Goal: Information Seeking & Learning: Learn about a topic

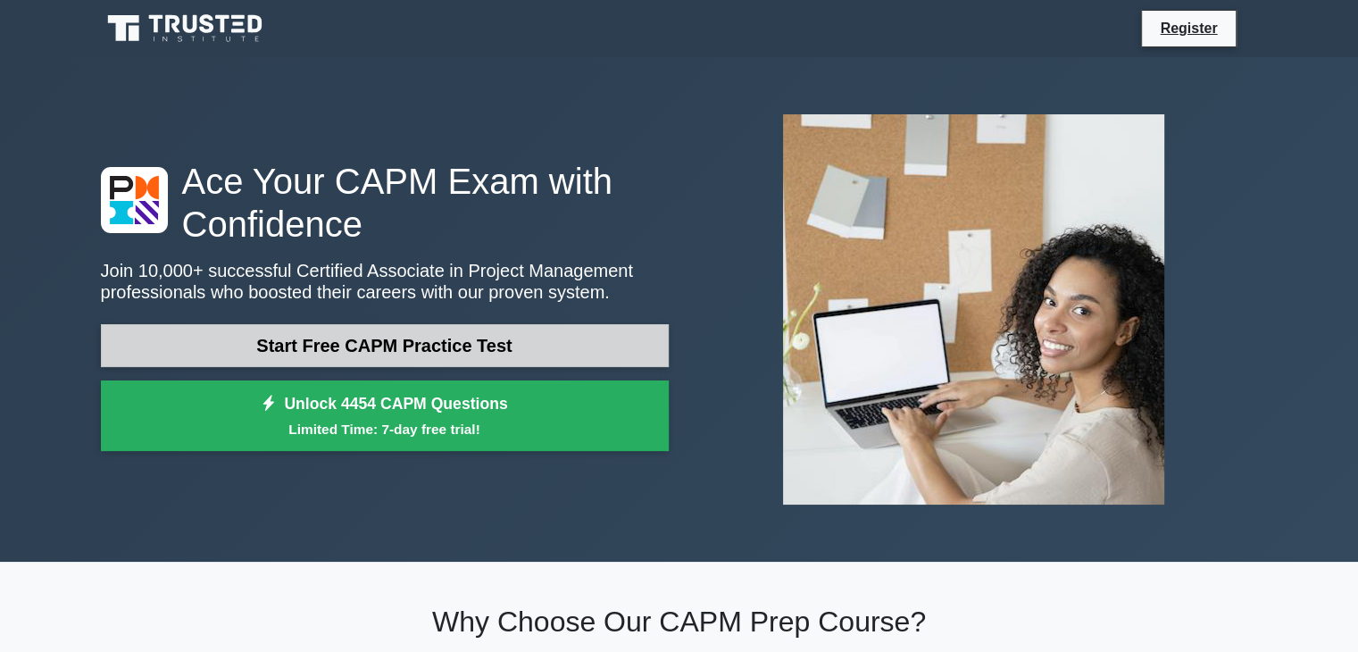
click at [513, 340] on link "Start Free CAPM Practice Test" at bounding box center [385, 345] width 568 height 43
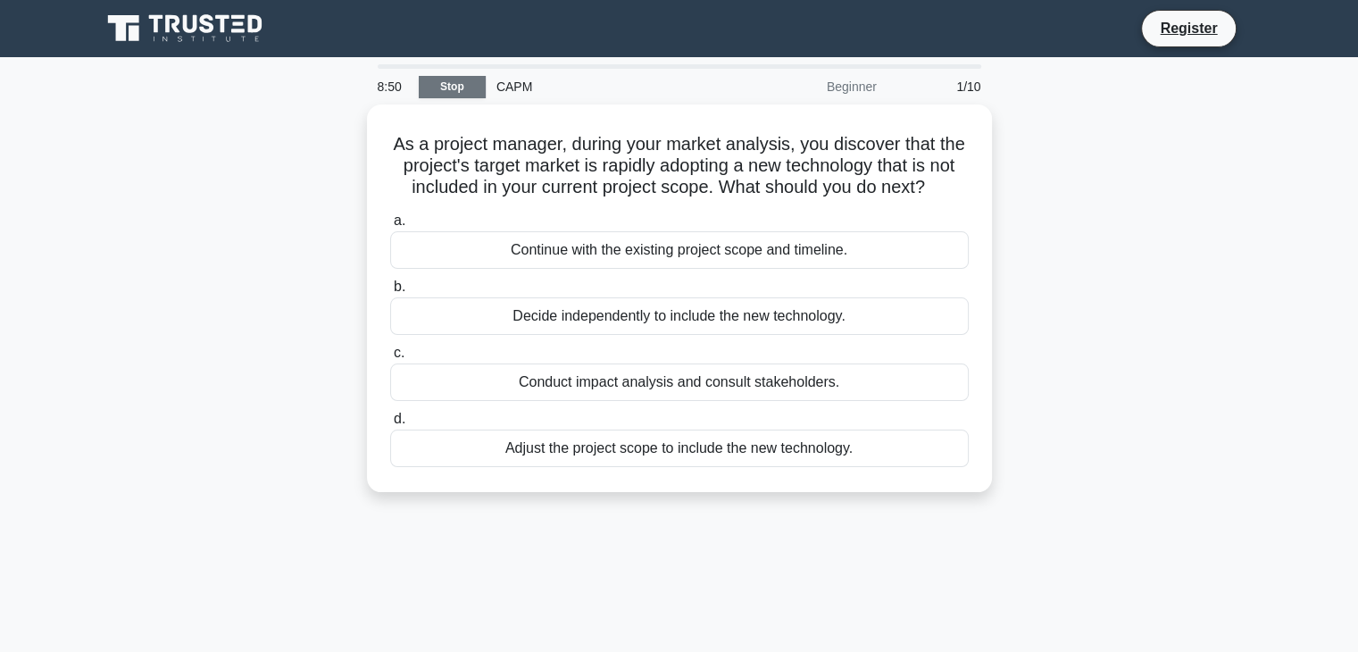
click at [454, 84] on link "Stop" at bounding box center [452, 87] width 67 height 22
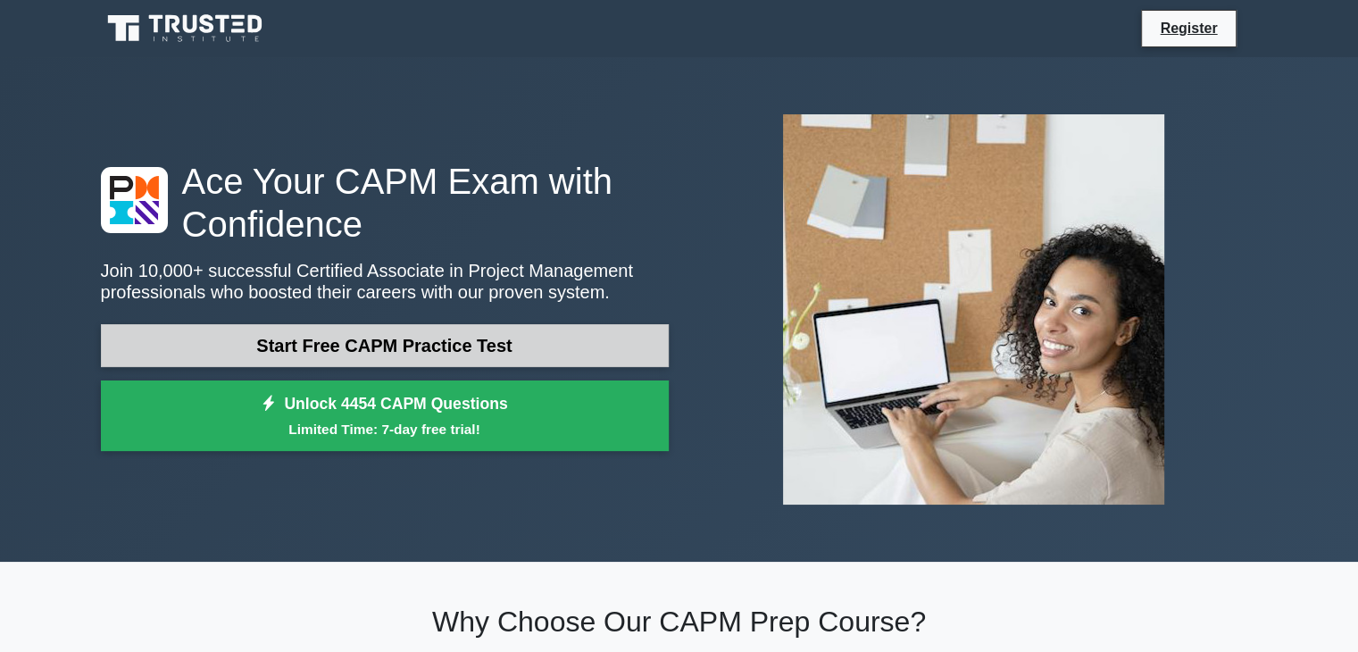
click at [545, 351] on link "Start Free CAPM Practice Test" at bounding box center [385, 345] width 568 height 43
click at [339, 346] on link "Start Free CAPM Practice Test" at bounding box center [385, 345] width 568 height 43
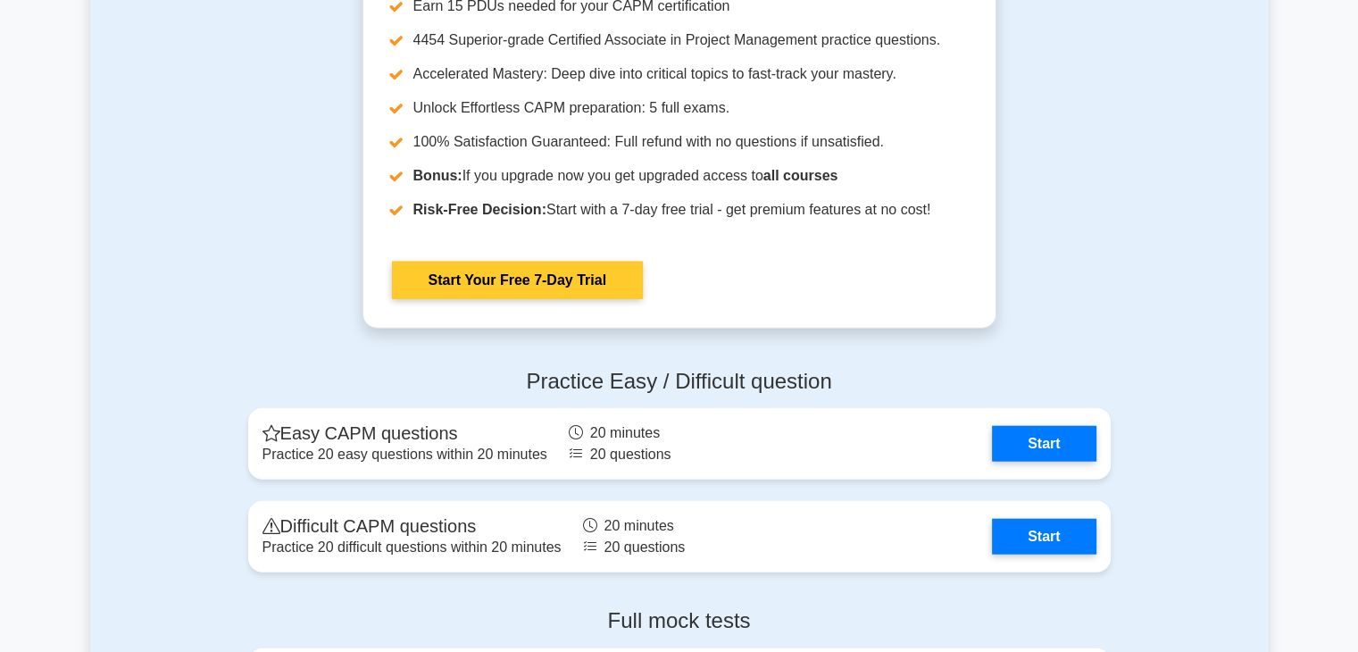
scroll to position [4196, 0]
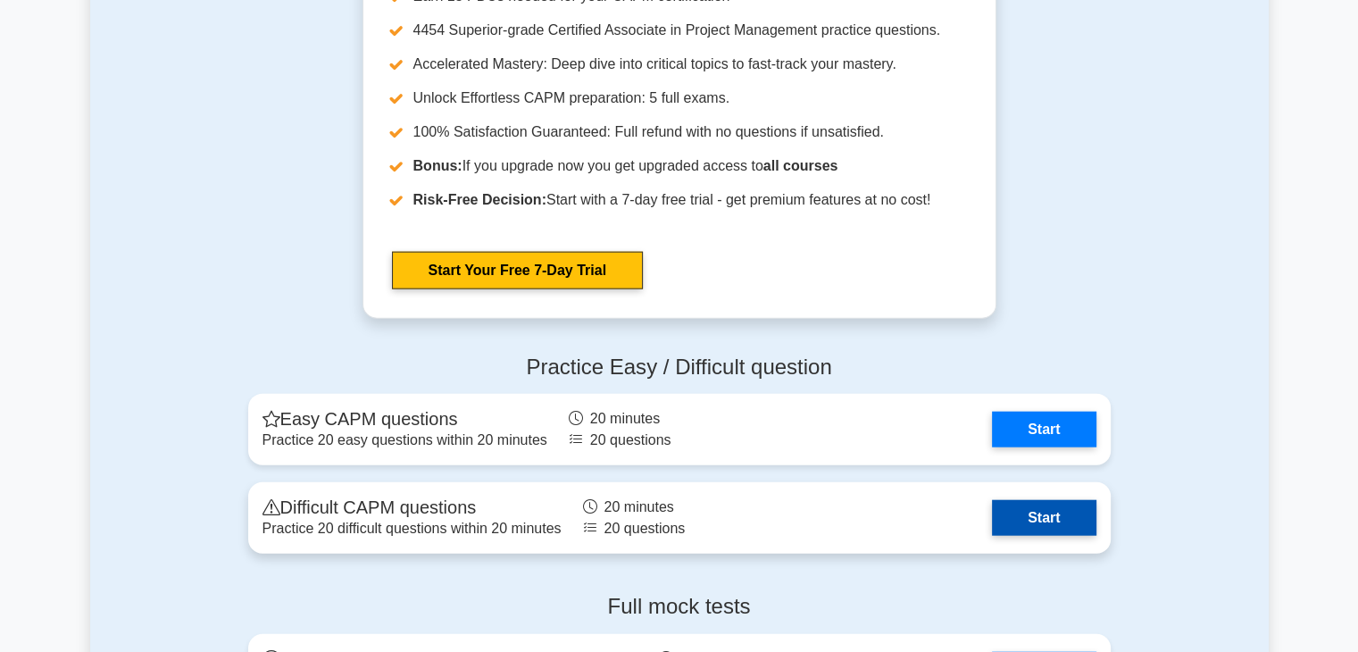
click at [1033, 528] on link "Start" at bounding box center [1044, 518] width 104 height 36
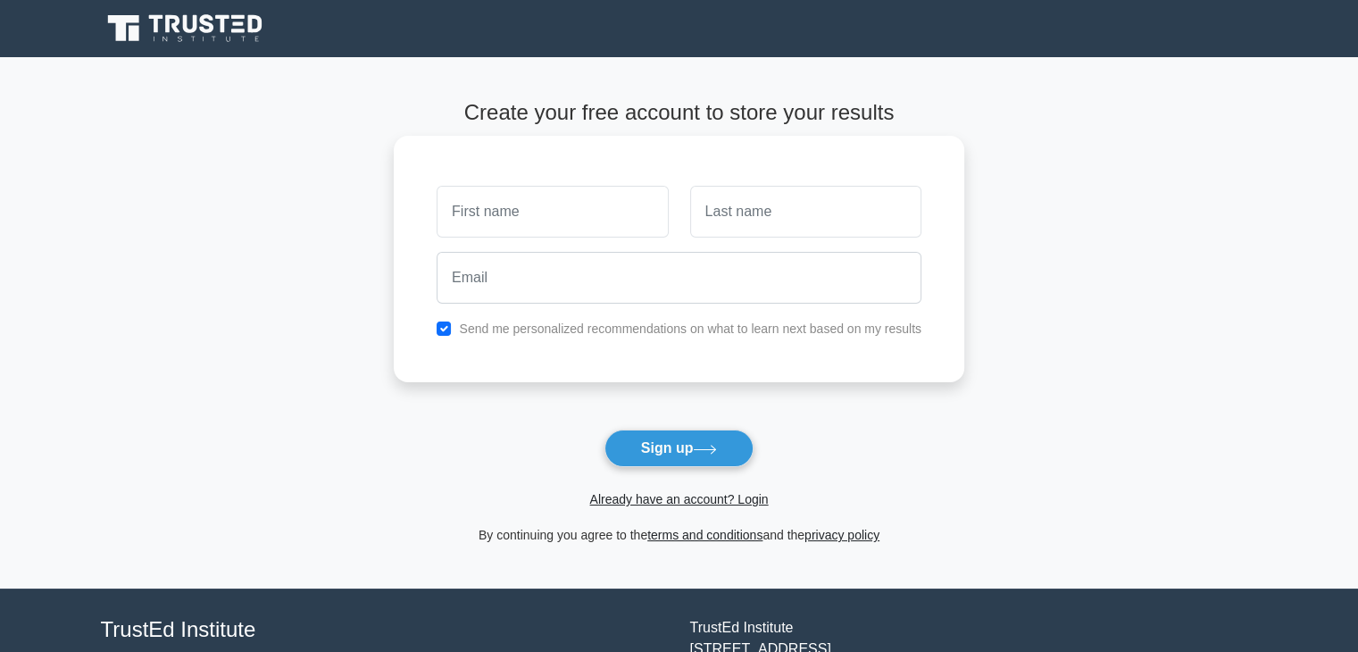
type input "f"
type input "Farah"
click at [806, 208] on input "text" at bounding box center [805, 212] width 231 height 52
type input "Al-Banna"
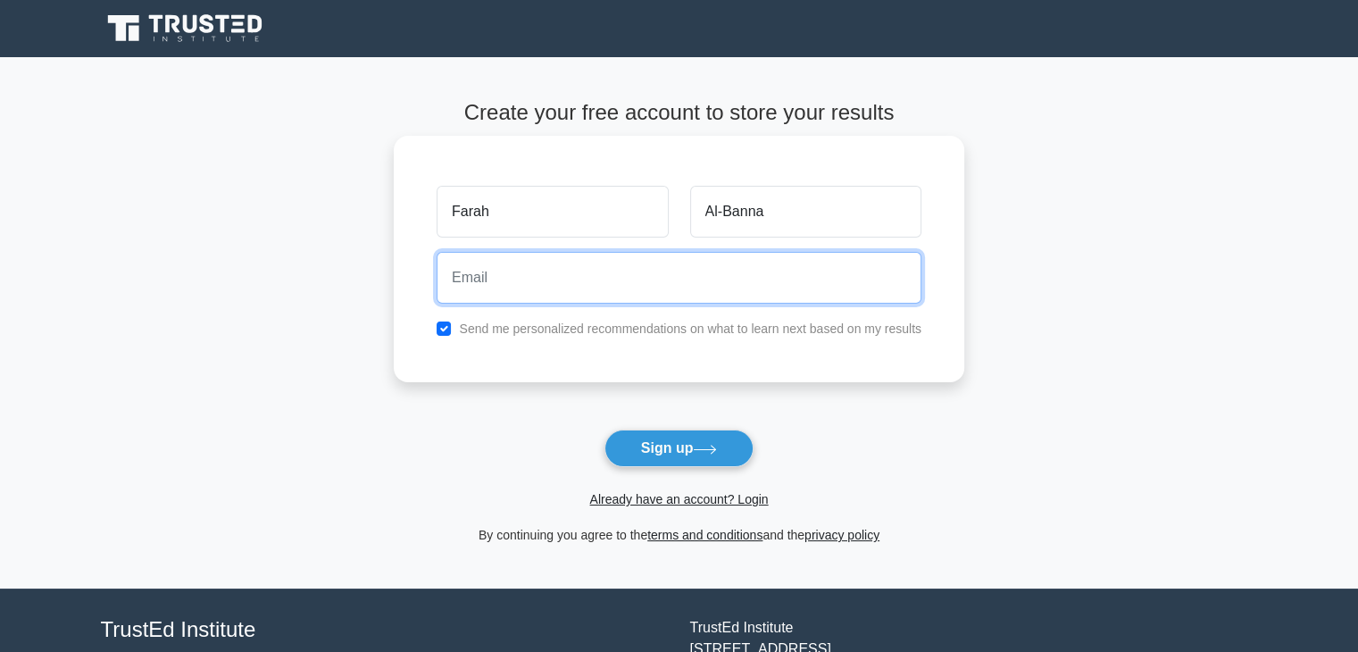
click at [486, 271] on input "email" at bounding box center [679, 278] width 485 height 52
type input "farahalbanna97@gmail.com"
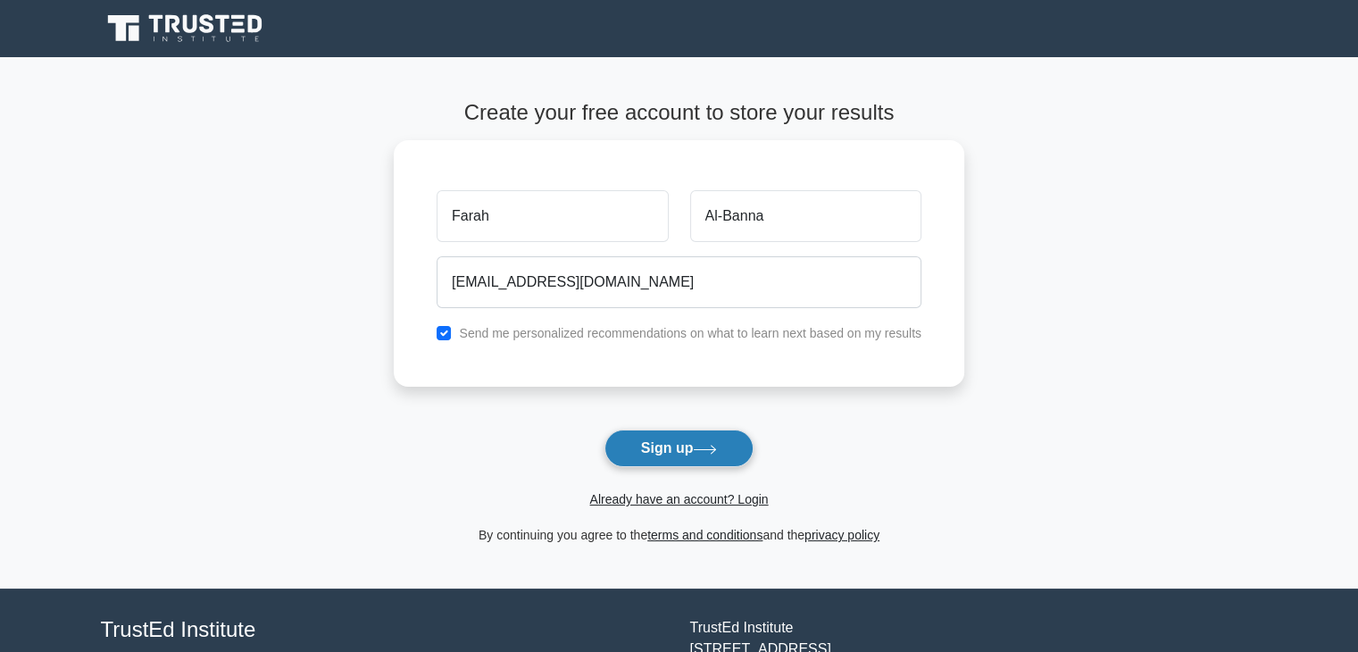
click at [708, 457] on button "Sign up" at bounding box center [679, 447] width 150 height 37
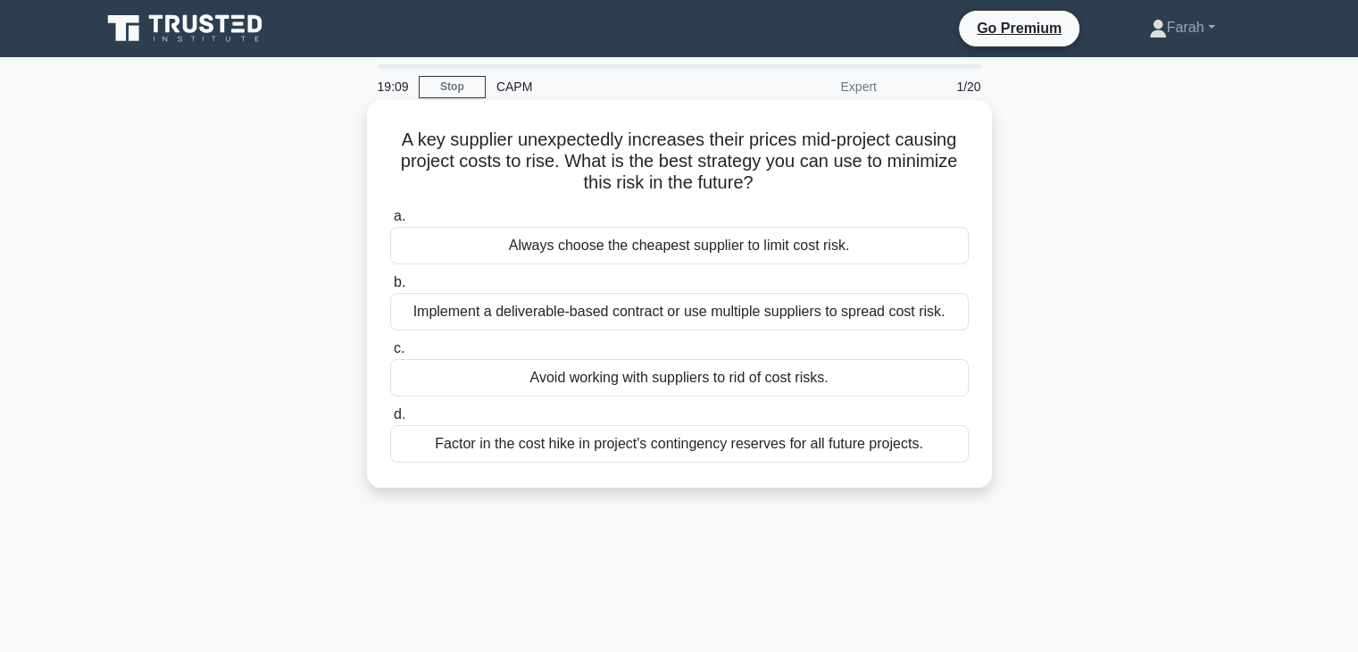
click at [600, 306] on div "Implement a deliverable-based contract or use multiple suppliers to spread cost…" at bounding box center [679, 311] width 579 height 37
click at [390, 288] on input "b. Implement a deliverable-based contract or use multiple suppliers to spread c…" at bounding box center [390, 283] width 0 height 12
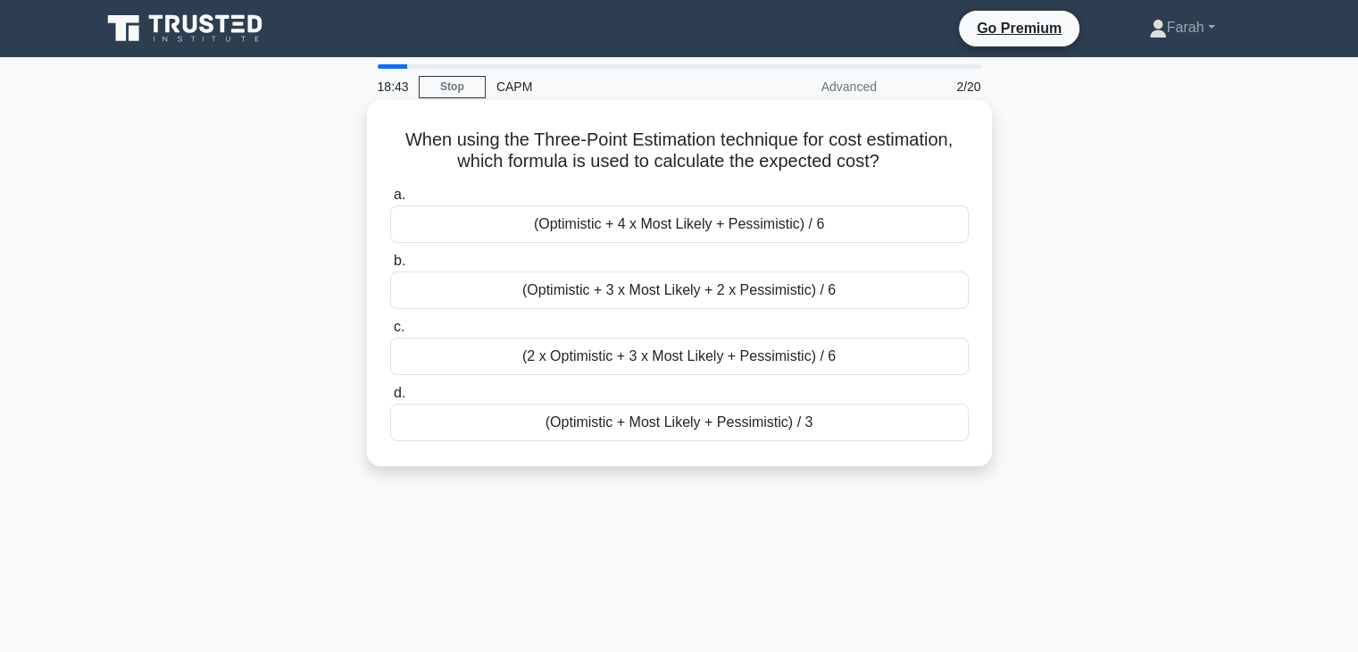
click at [654, 219] on div "(Optimistic + 4 x Most Likely + Pessimistic) / 6" at bounding box center [679, 223] width 579 height 37
click at [390, 201] on input "a. (Optimistic + 4 x Most Likely + Pessimistic) / 6" at bounding box center [390, 195] width 0 height 12
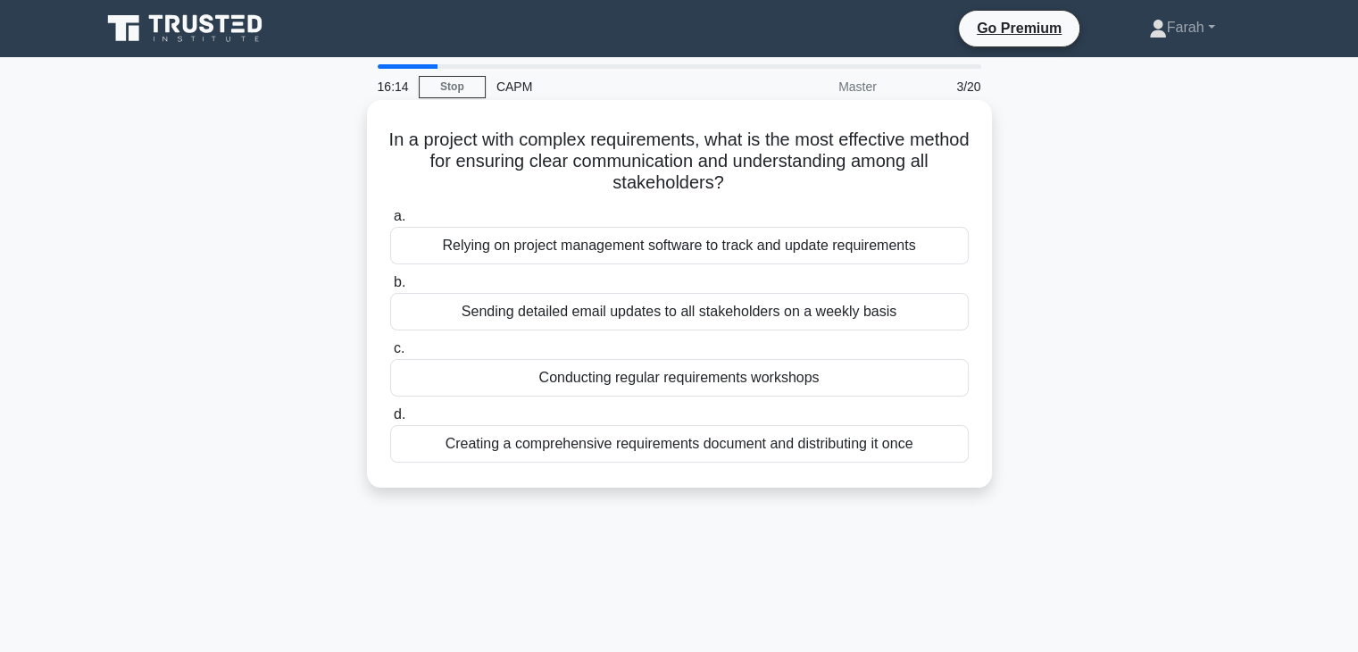
click at [591, 252] on div "Relying on project management software to track and update requirements" at bounding box center [679, 245] width 579 height 37
click at [390, 222] on input "a. Relying on project management software to track and update requirements" at bounding box center [390, 217] width 0 height 12
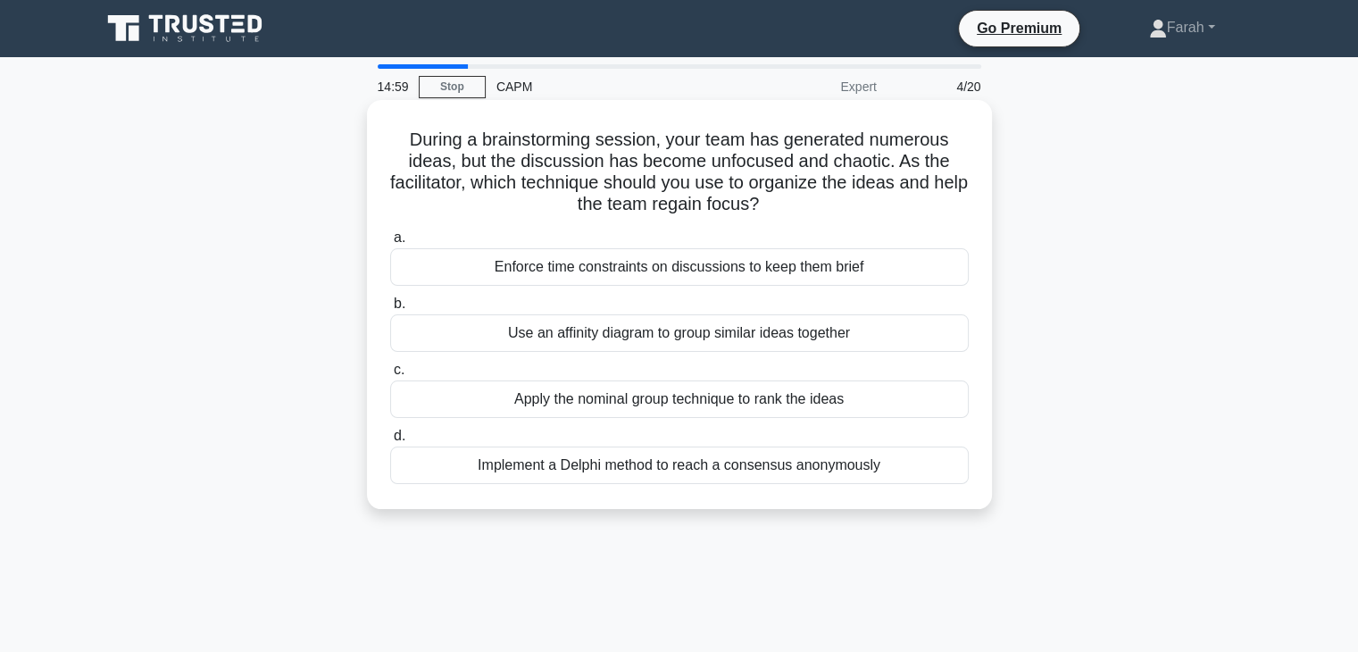
click at [654, 330] on div "Use an affinity diagram to group similar ideas together" at bounding box center [679, 332] width 579 height 37
click at [390, 310] on input "b. Use an affinity diagram to group similar ideas together" at bounding box center [390, 304] width 0 height 12
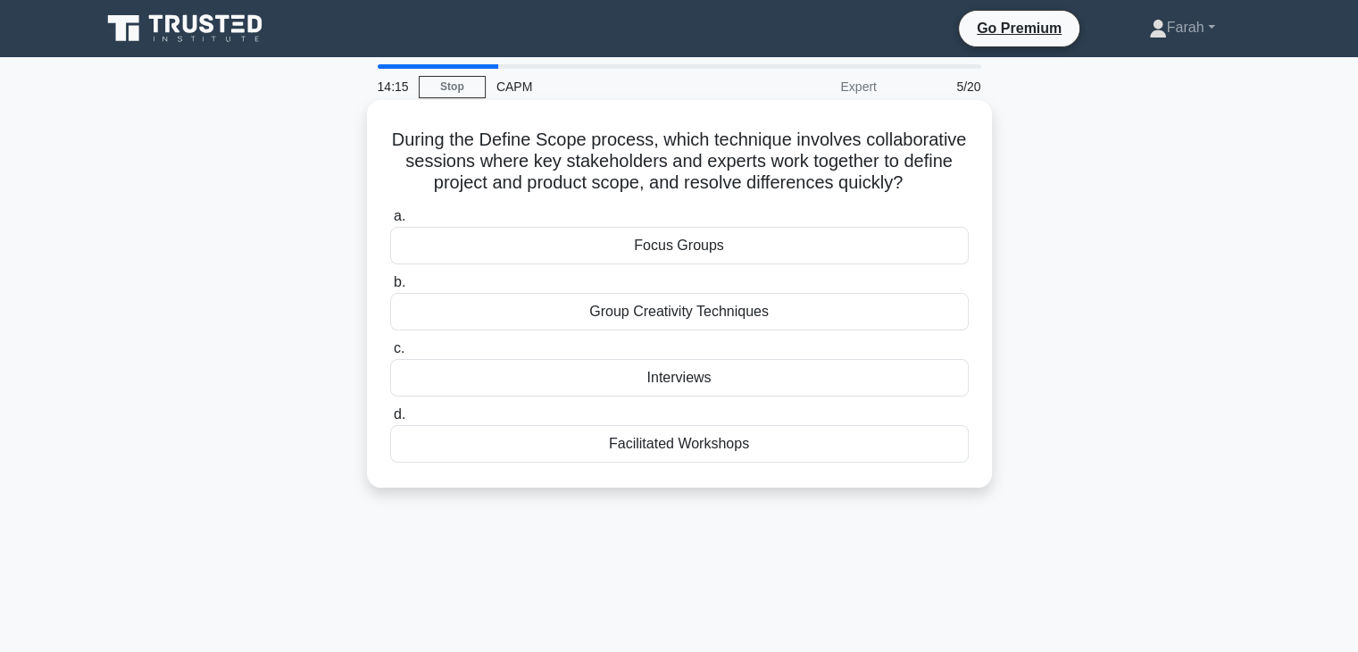
click at [728, 264] on div "Focus Groups" at bounding box center [679, 245] width 579 height 37
click at [390, 222] on input "a. Focus Groups" at bounding box center [390, 217] width 0 height 12
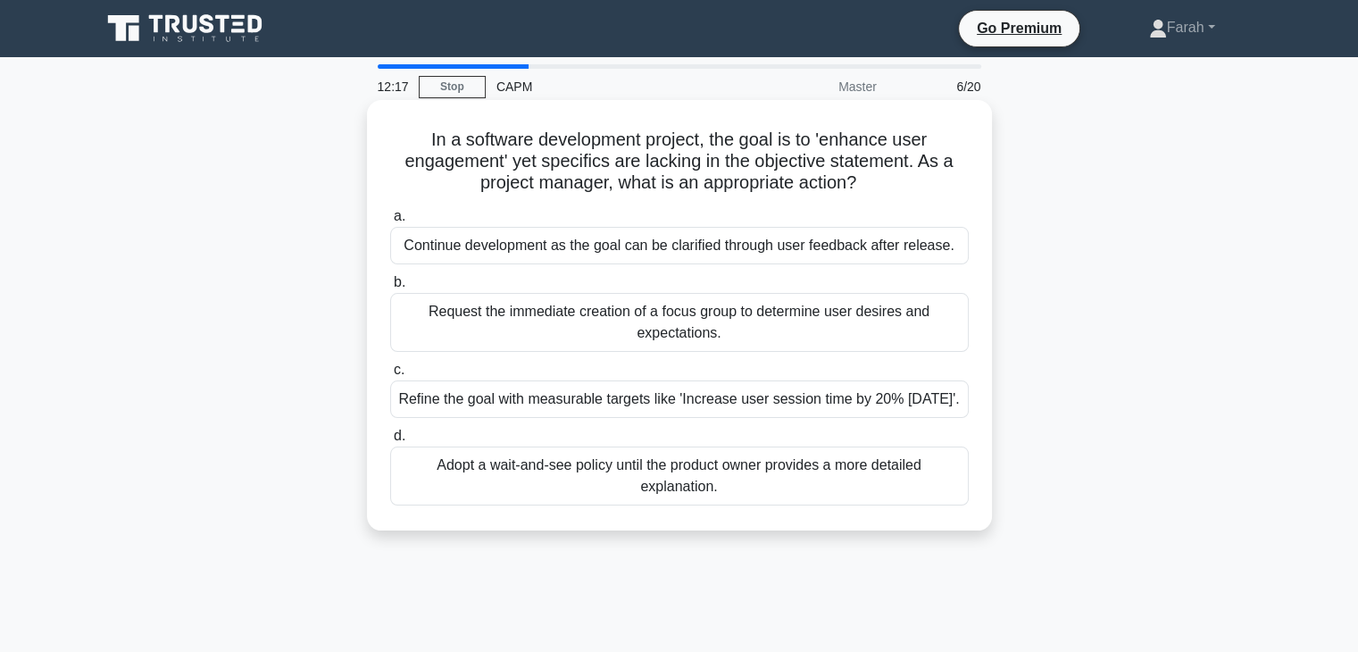
click at [785, 413] on div "Refine the goal with measurable targets like 'Increase user session time by 20%…" at bounding box center [679, 398] width 579 height 37
click at [390, 376] on input "c. Refine the goal with measurable targets like 'Increase user session time by …" at bounding box center [390, 370] width 0 height 12
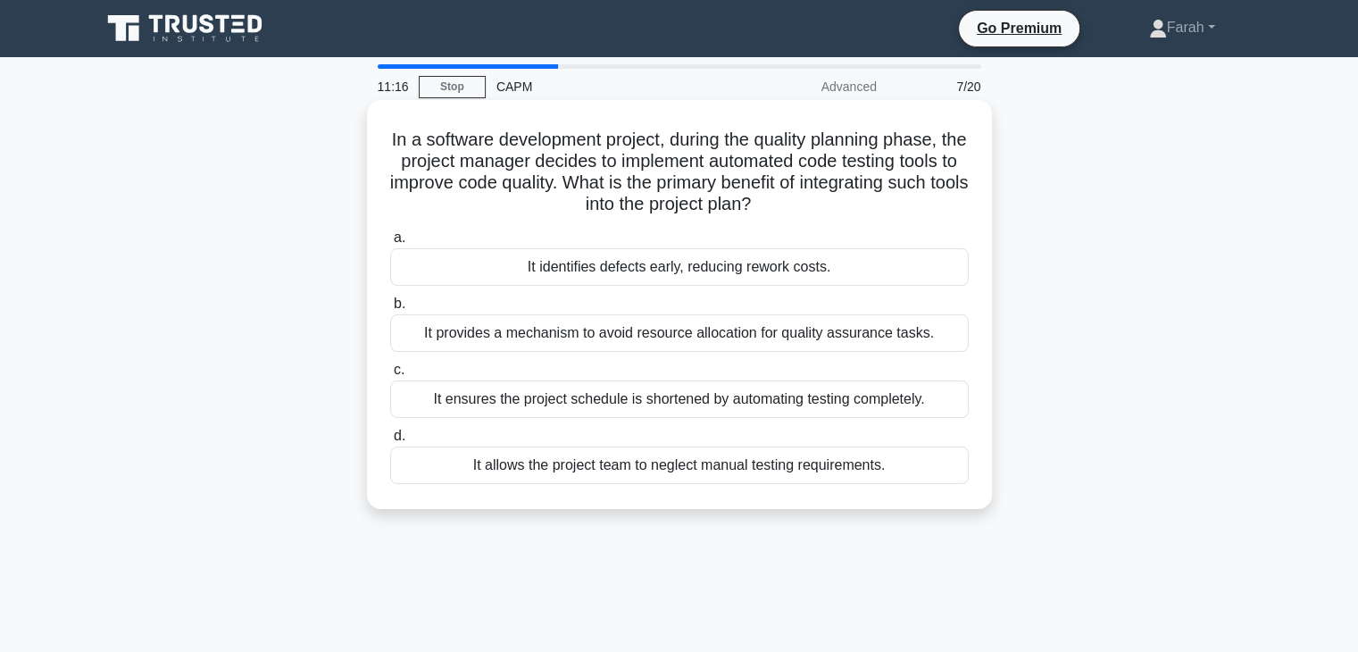
click at [719, 269] on div "It identifies defects early, reducing rework costs." at bounding box center [679, 266] width 579 height 37
click at [390, 244] on input "a. It identifies defects early, reducing rework costs." at bounding box center [390, 238] width 0 height 12
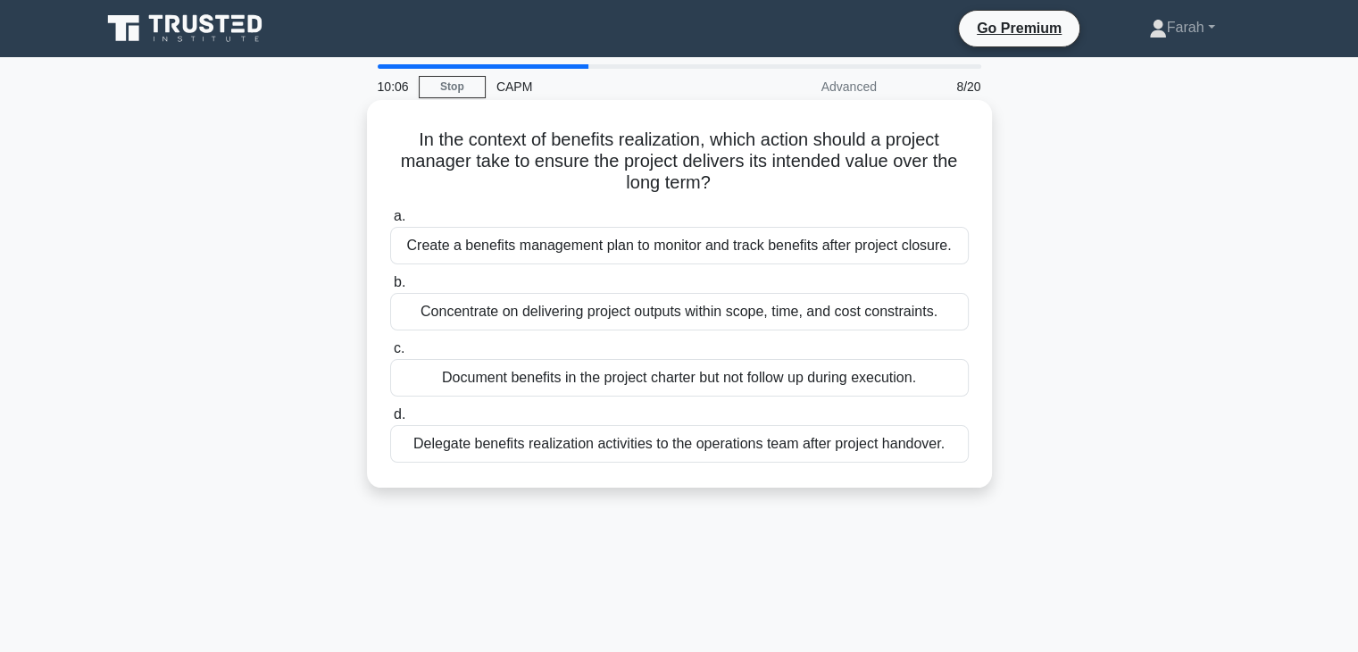
click at [938, 243] on div "Create a benefits management plan to monitor and track benefits after project c…" at bounding box center [679, 245] width 579 height 37
click at [390, 222] on input "a. Create a benefits management plan to monitor and track benefits after projec…" at bounding box center [390, 217] width 0 height 12
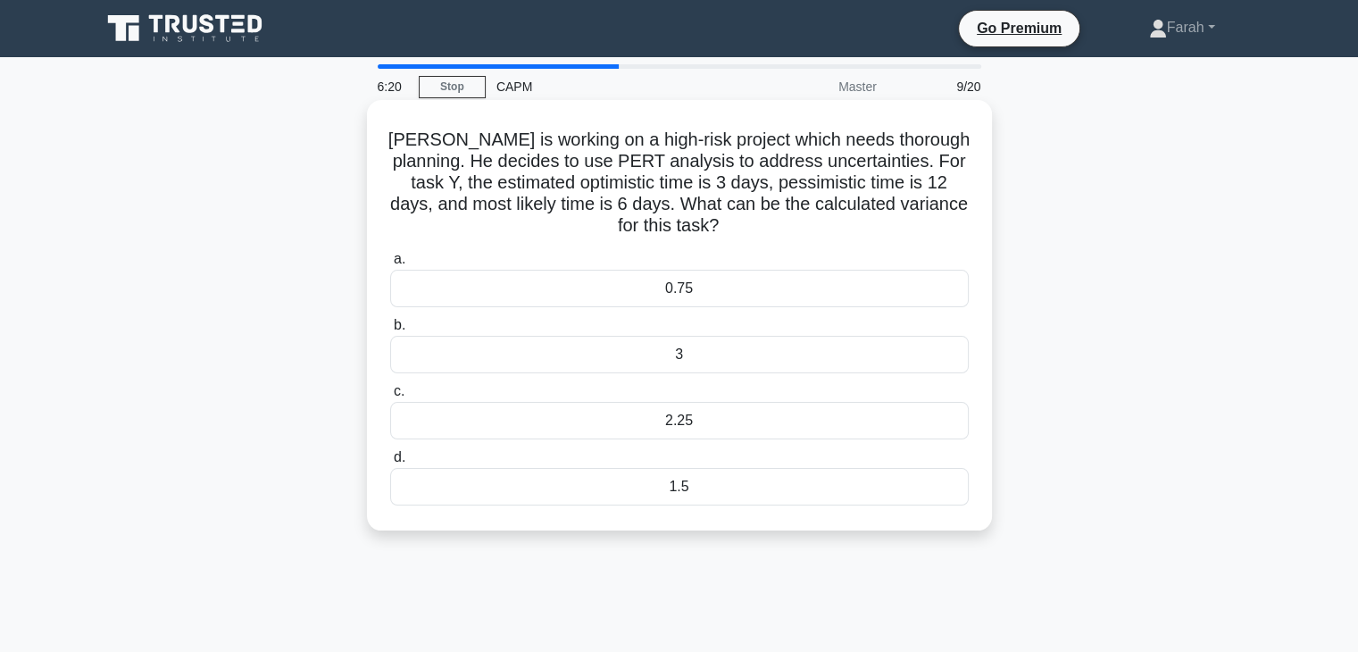
click at [693, 351] on div "3" at bounding box center [679, 354] width 579 height 37
click at [390, 331] on input "b. 3" at bounding box center [390, 326] width 0 height 12
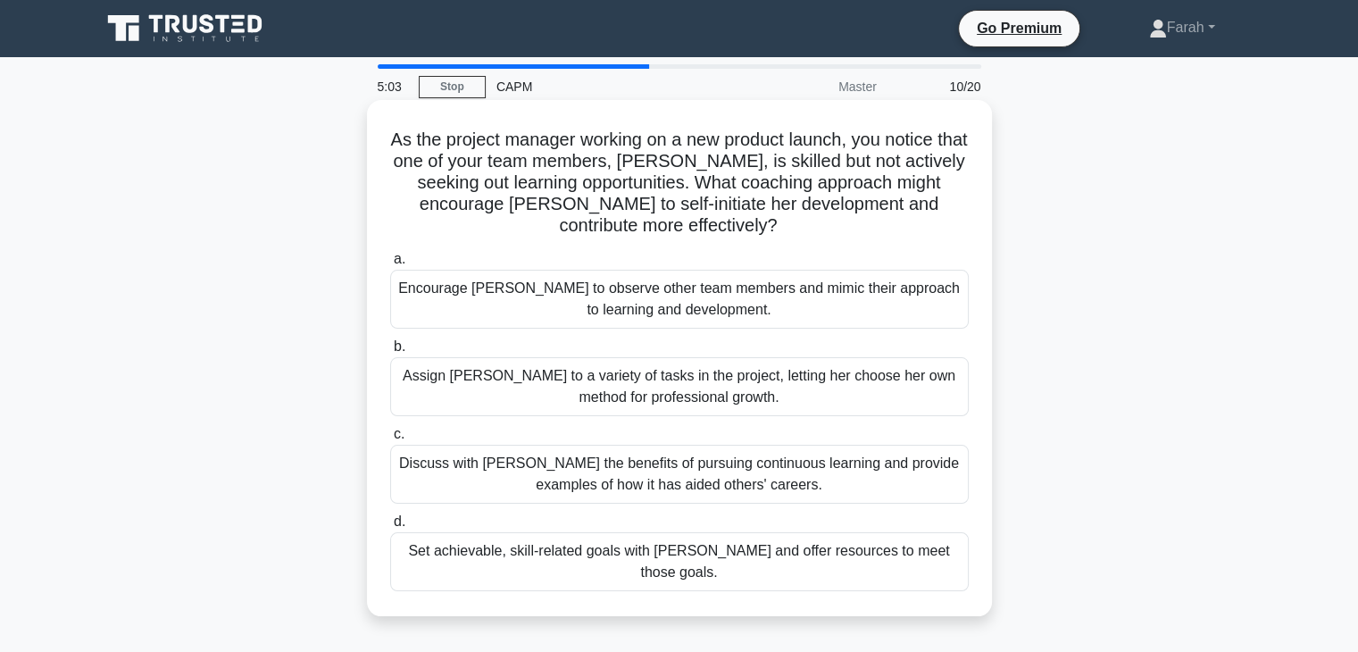
click at [830, 487] on div "Discuss with Chloe the benefits of pursuing continuous learning and provide exa…" at bounding box center [679, 474] width 579 height 59
click at [390, 440] on input "c. Discuss with Chloe the benefits of pursuing continuous learning and provide …" at bounding box center [390, 435] width 0 height 12
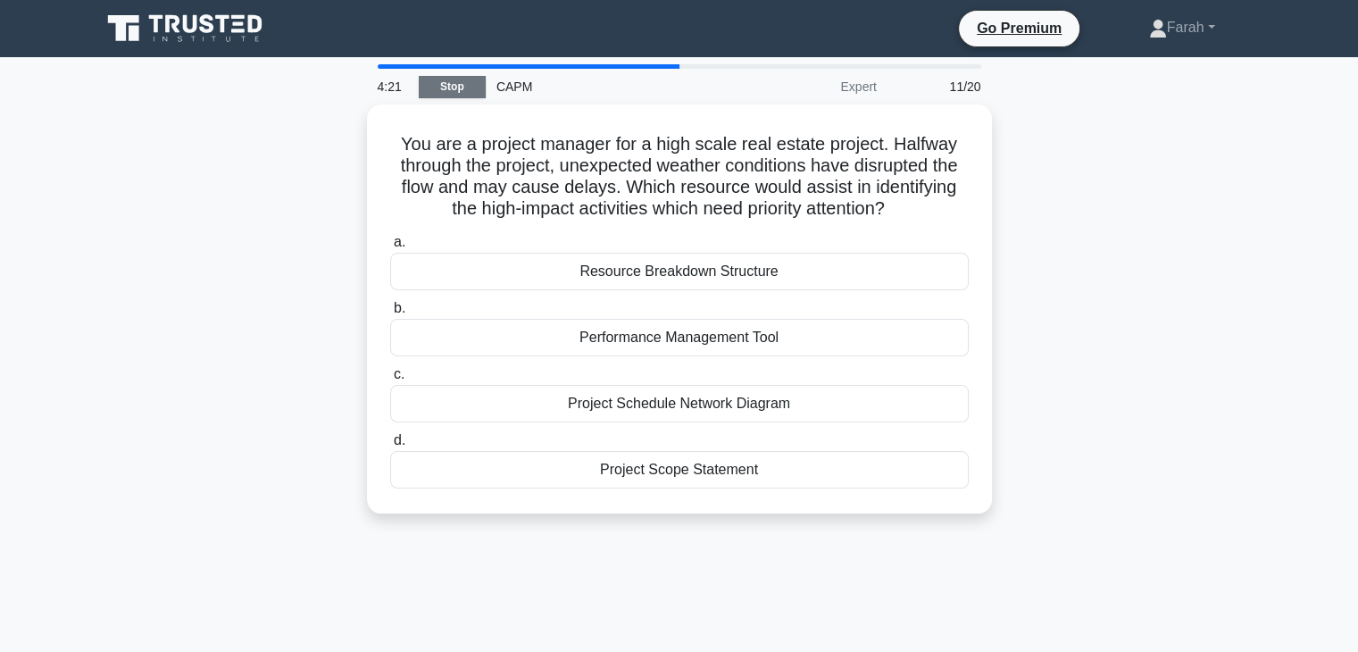
click at [457, 91] on link "Stop" at bounding box center [452, 87] width 67 height 22
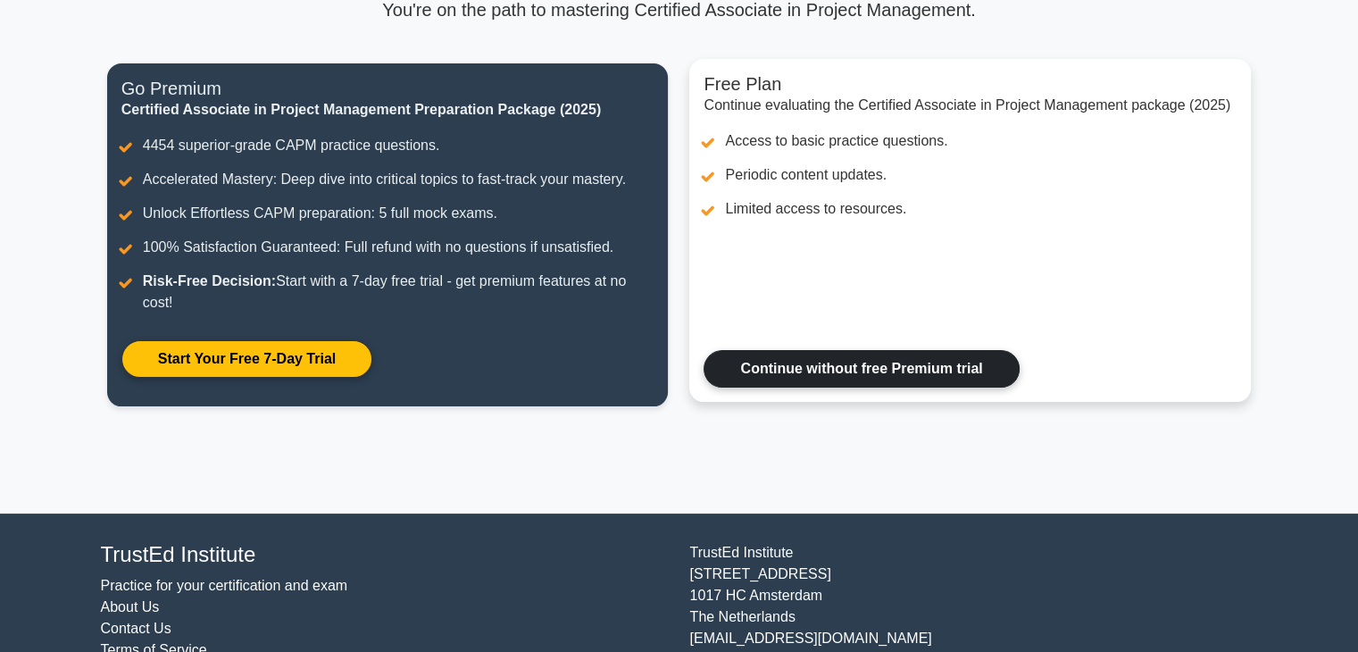
scroll to position [150, 0]
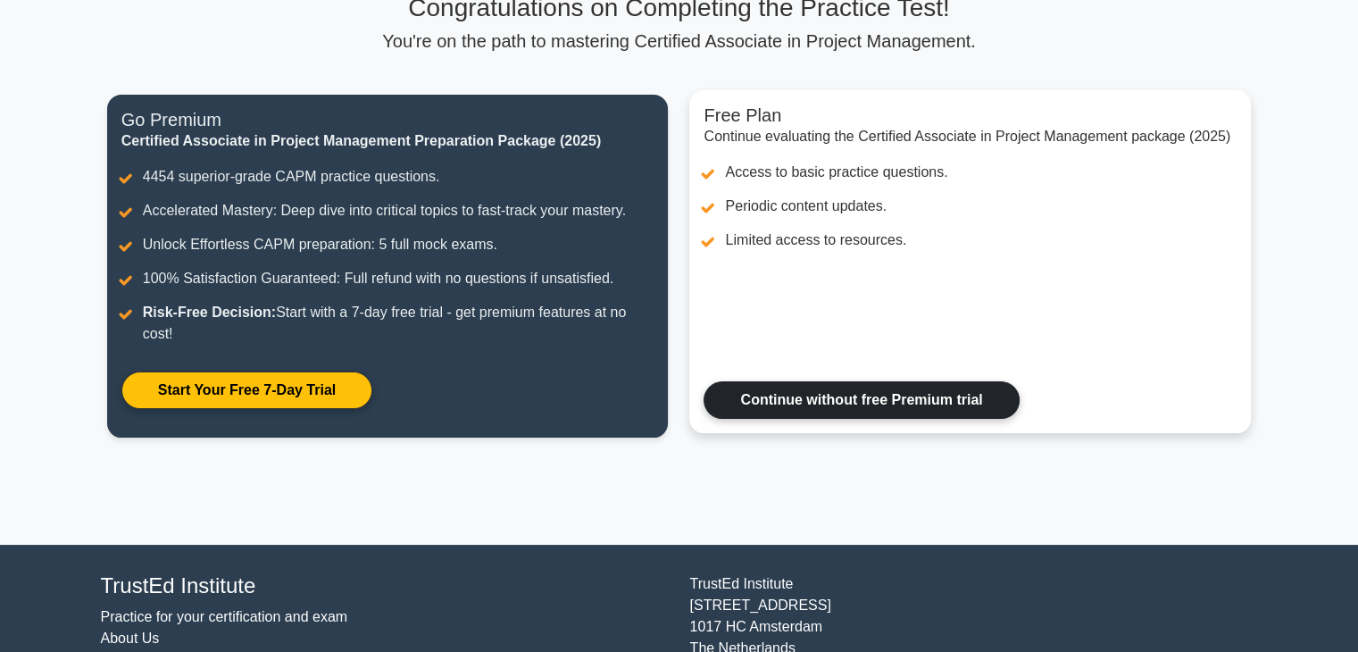
click at [947, 417] on link "Continue without free Premium trial" at bounding box center [860, 399] width 315 height 37
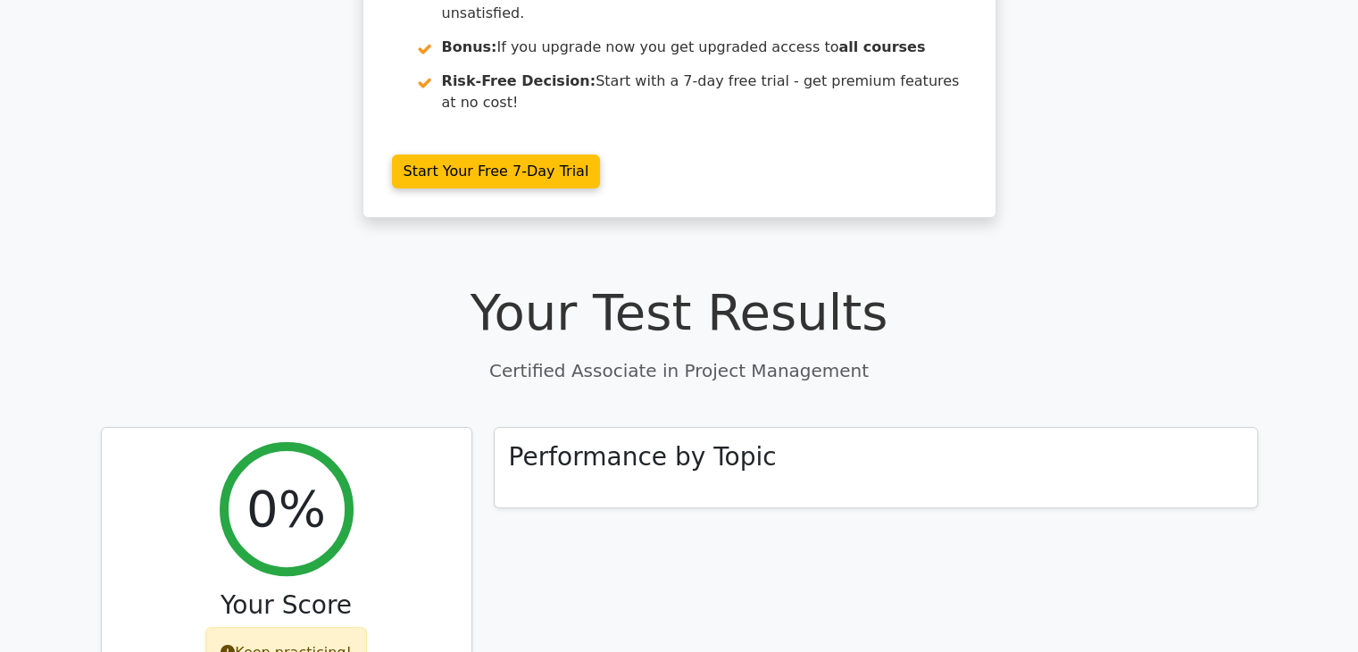
scroll to position [446, 0]
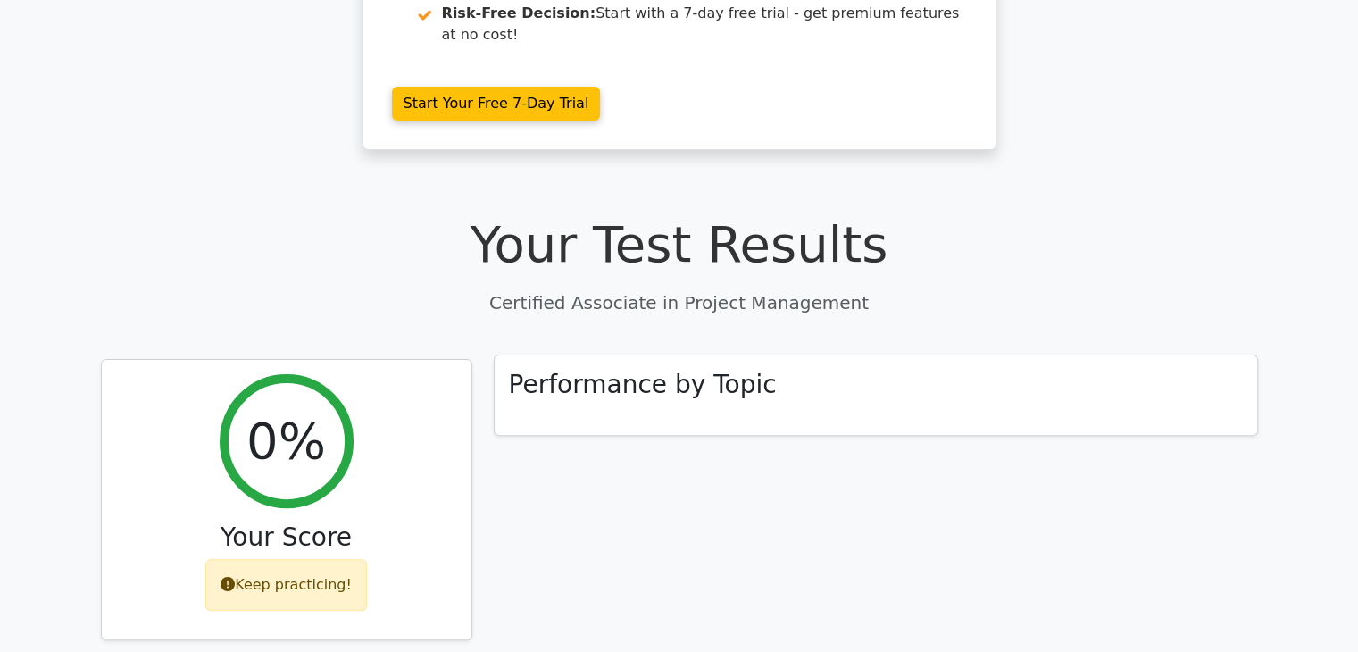
click at [661, 355] on div "Performance by Topic" at bounding box center [876, 395] width 762 height 80
click at [670, 370] on h3 "Performance by Topic" at bounding box center [643, 385] width 268 height 30
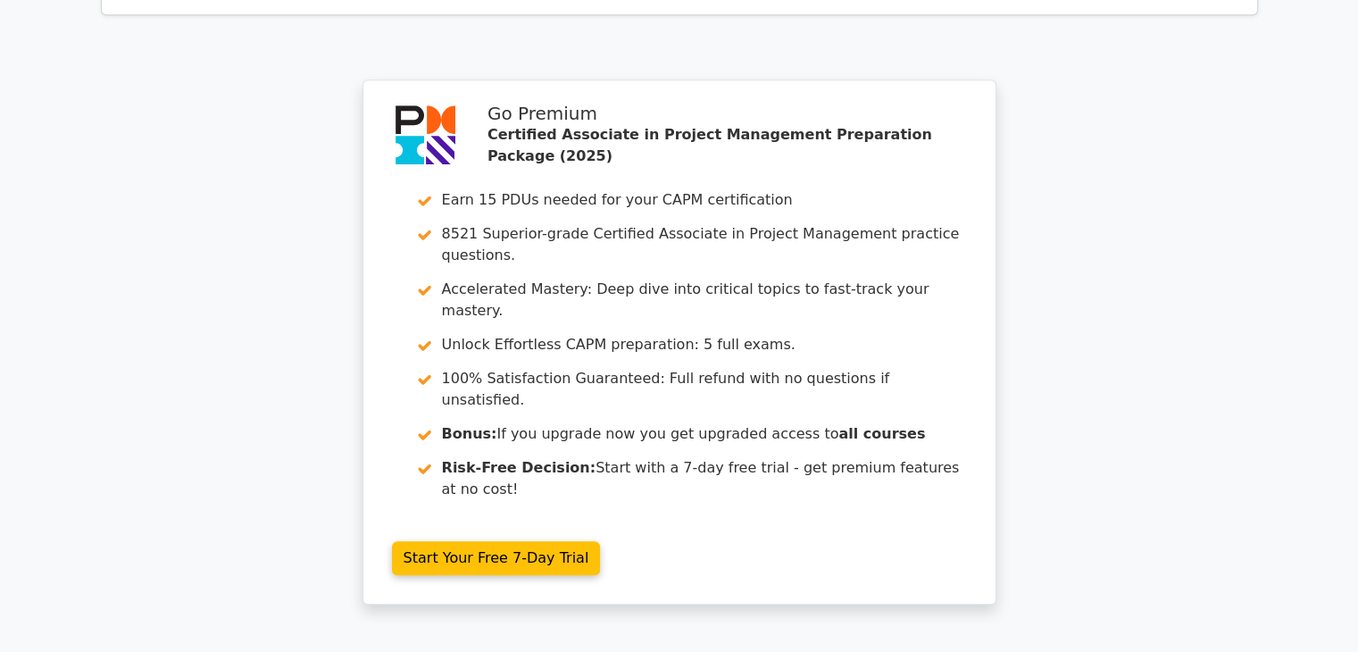
scroll to position [1608, 0]
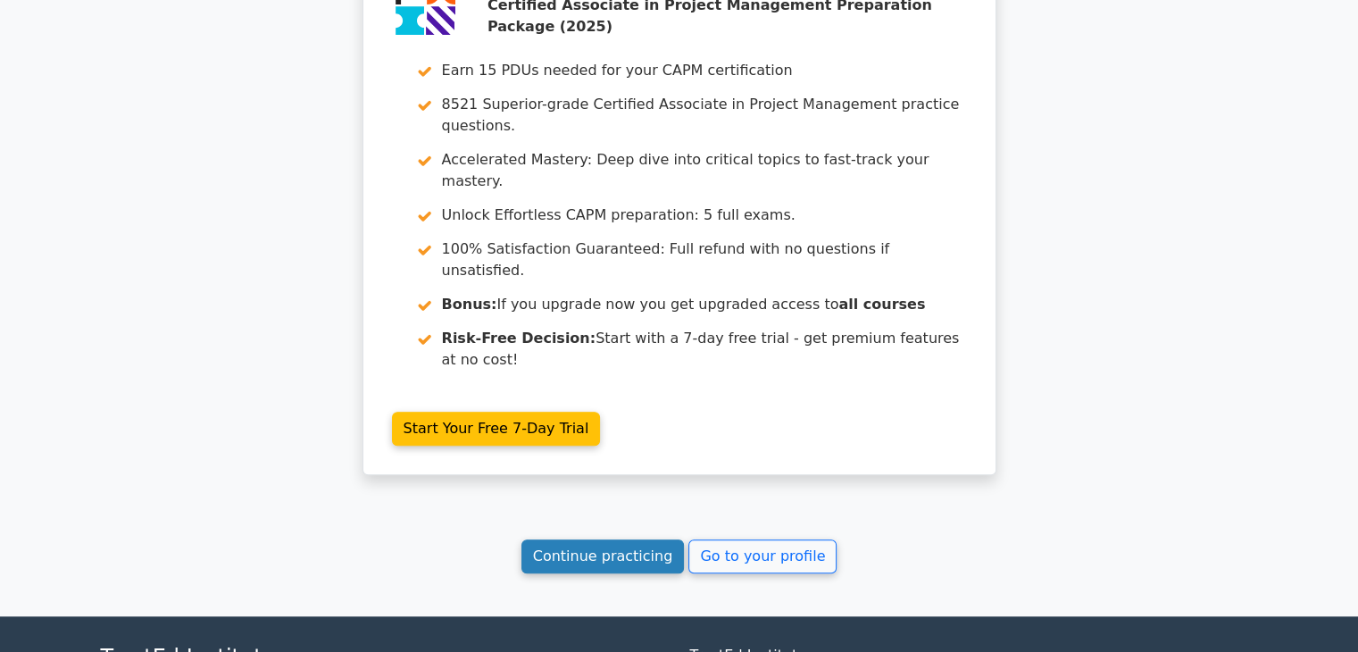
click at [635, 539] on link "Continue practicing" at bounding box center [602, 556] width 163 height 34
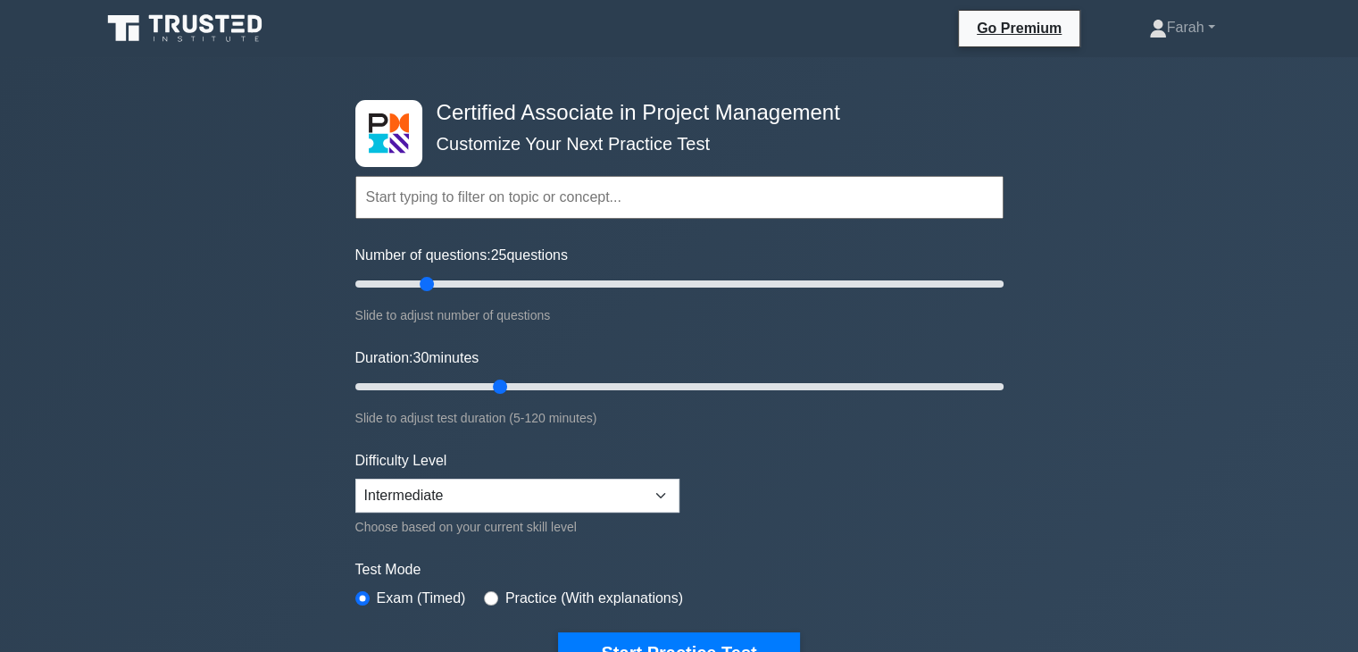
scroll to position [89, 0]
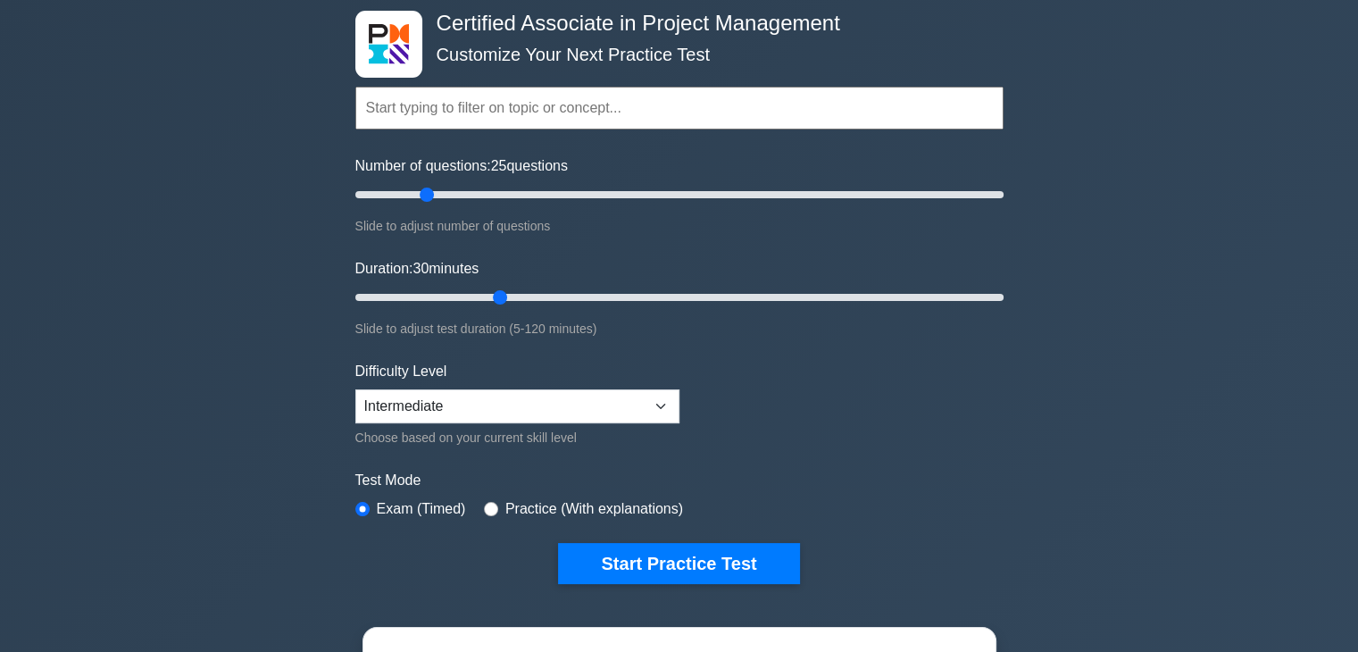
click at [925, 521] on form "Topics Project Scope Management Project Time Management Project Cost Management…" at bounding box center [679, 308] width 648 height 552
drag, startPoint x: 925, startPoint y: 519, endPoint x: 866, endPoint y: 503, distance: 61.1
click at [866, 503] on div "Test Mode Exam (Timed) Practice (With explanations)" at bounding box center [679, 496] width 648 height 52
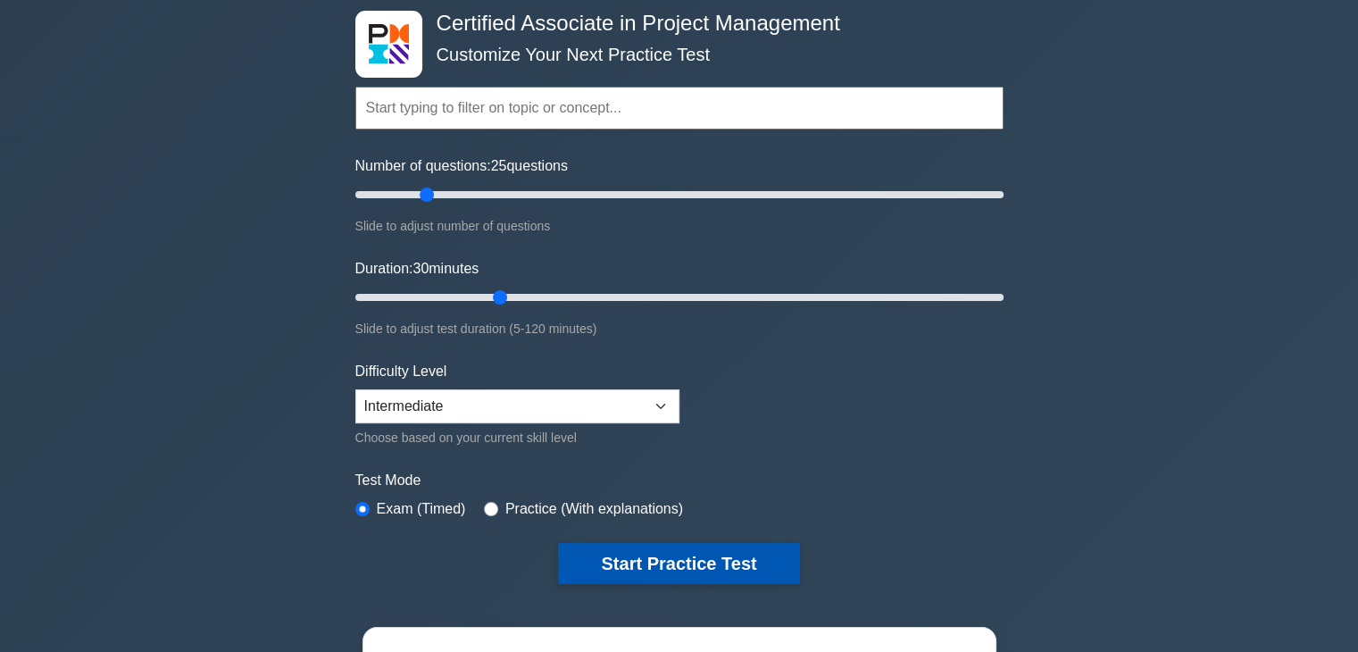
click at [778, 558] on button "Start Practice Test" at bounding box center [678, 563] width 241 height 41
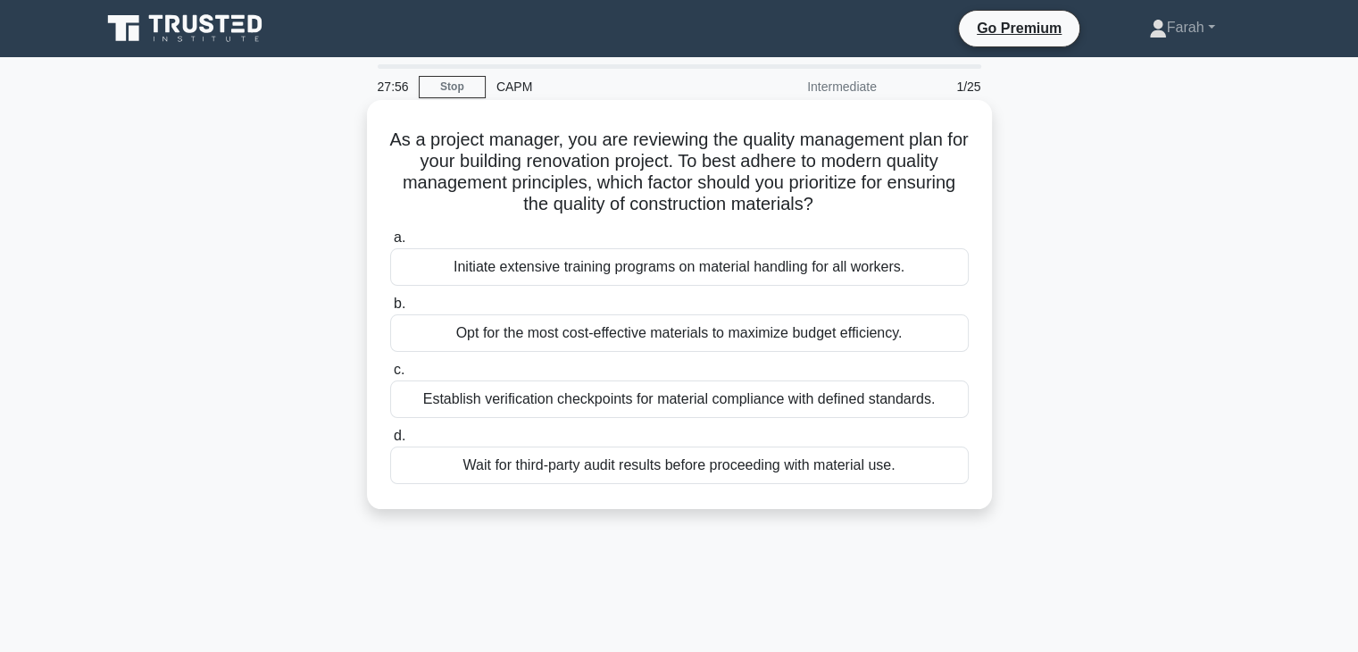
click at [929, 401] on div "Establish verification checkpoints for material compliance with defined standar…" at bounding box center [679, 398] width 579 height 37
click at [390, 376] on input "c. Establish verification checkpoints for material compliance with defined stan…" at bounding box center [390, 370] width 0 height 12
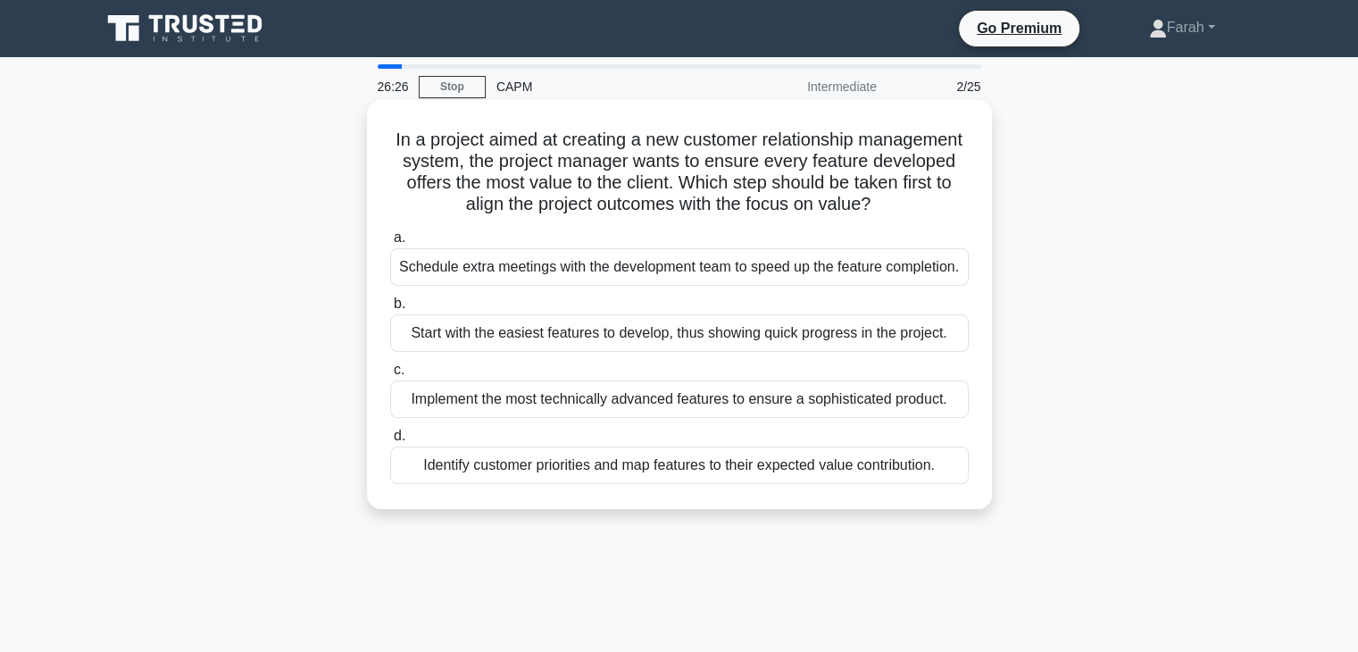
click at [648, 484] on div "Identify customer priorities and map features to their expected value contribut…" at bounding box center [679, 464] width 579 height 37
click at [390, 442] on input "d. Identify customer priorities and map features to their expected value contri…" at bounding box center [390, 436] width 0 height 12
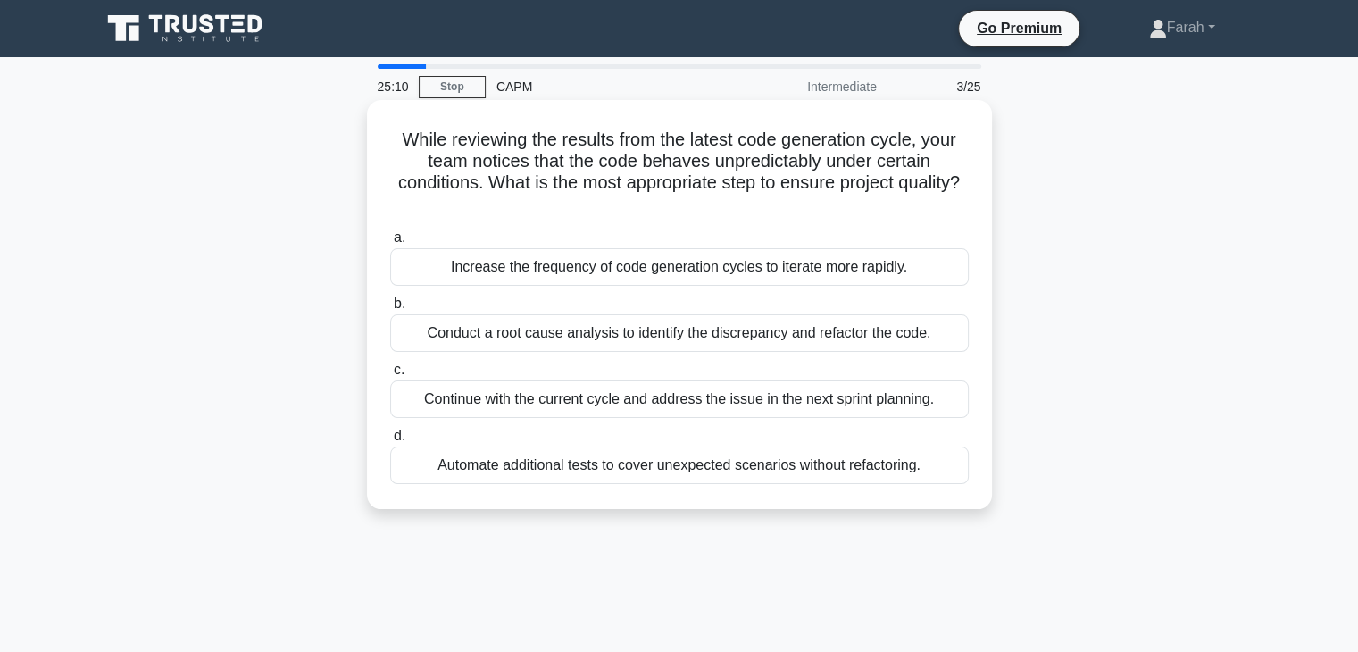
click at [563, 335] on div "Conduct a root cause analysis to identify the discrepancy and refactor the code." at bounding box center [679, 332] width 579 height 37
click at [390, 310] on input "b. Conduct a root cause analysis to identify the discrepancy and refactor the c…" at bounding box center [390, 304] width 0 height 12
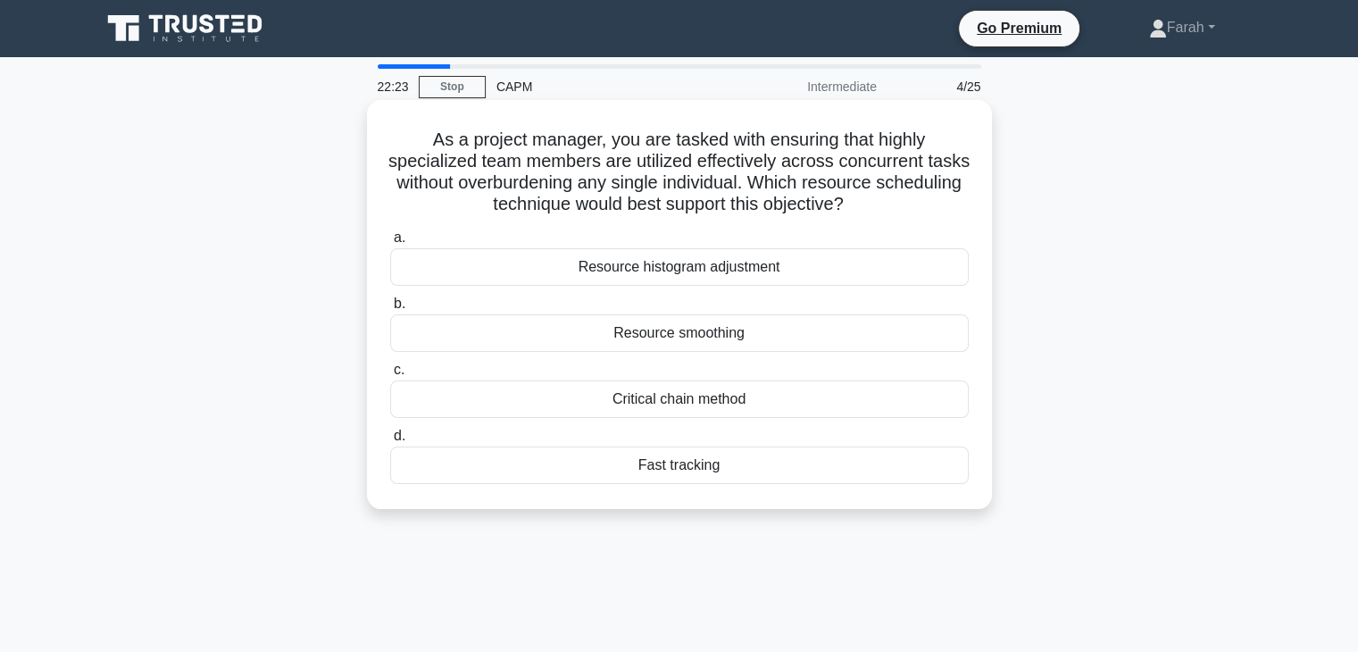
click at [777, 326] on div "Resource smoothing" at bounding box center [679, 332] width 579 height 37
click at [390, 310] on input "b. Resource smoothing" at bounding box center [390, 304] width 0 height 12
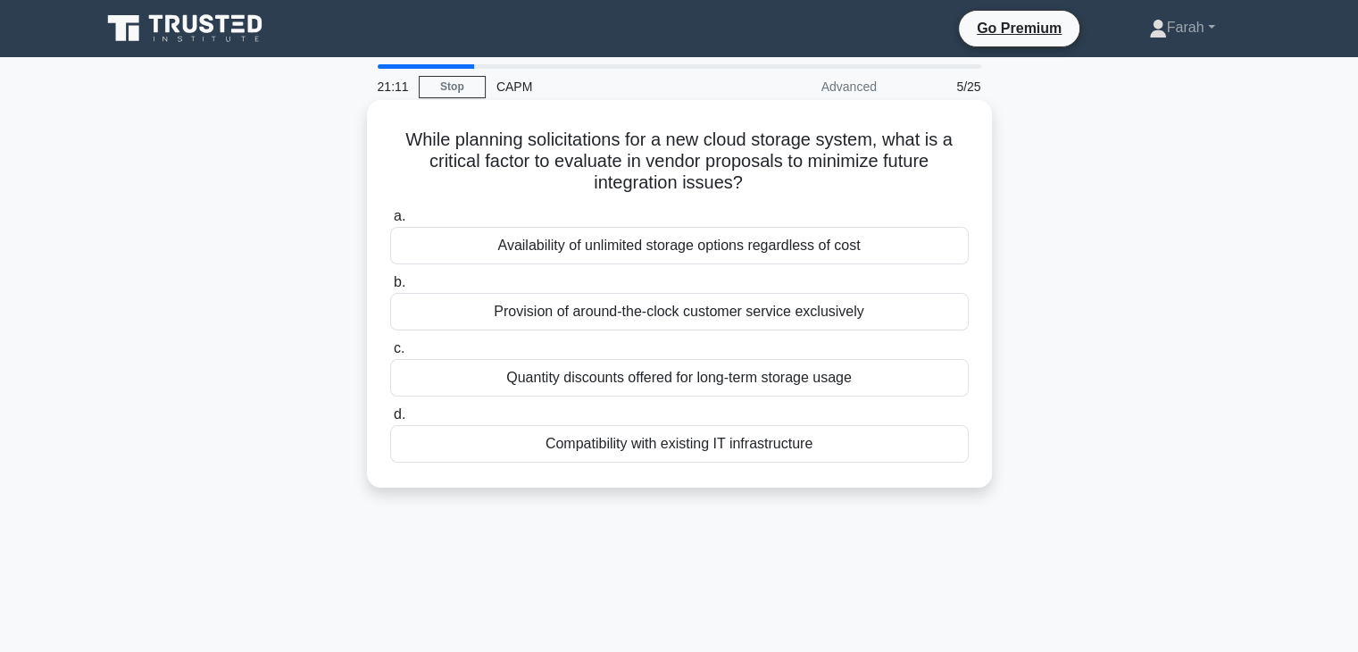
click at [678, 438] on div "Compatibility with existing IT infrastructure" at bounding box center [679, 443] width 579 height 37
click at [390, 420] on input "d. Compatibility with existing IT infrastructure" at bounding box center [390, 415] width 0 height 12
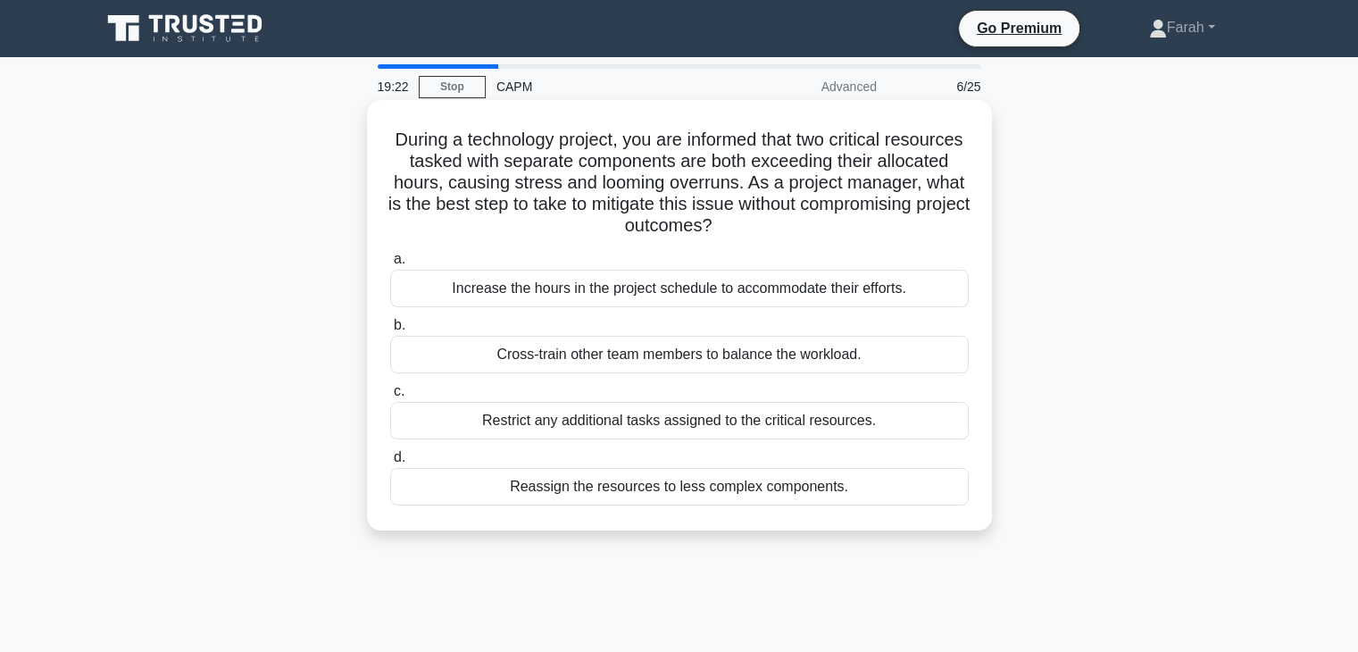
click at [730, 418] on div "Restrict any additional tasks assigned to the critical resources." at bounding box center [679, 420] width 579 height 37
click at [390, 397] on input "c. Restrict any additional tasks assigned to the critical resources." at bounding box center [390, 392] width 0 height 12
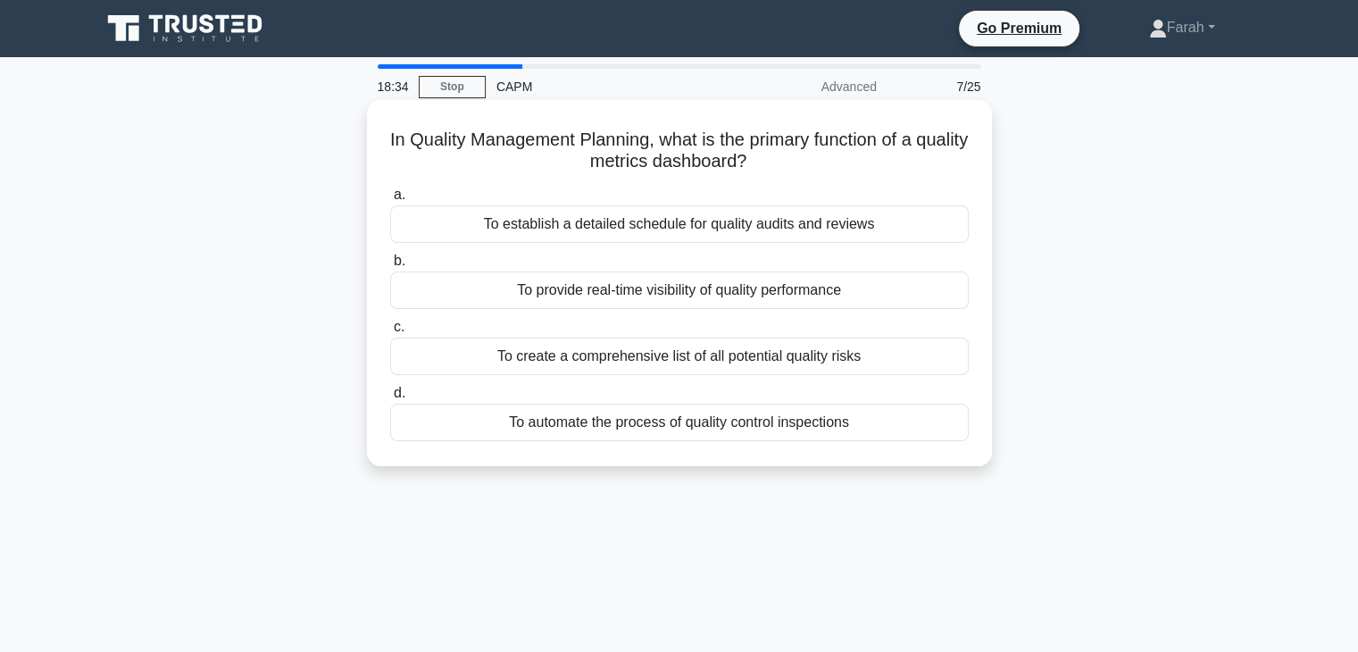
click at [820, 279] on div "To provide real-time visibility of quality performance" at bounding box center [679, 289] width 579 height 37
click at [390, 267] on input "b. To provide real-time visibility of quality performance" at bounding box center [390, 261] width 0 height 12
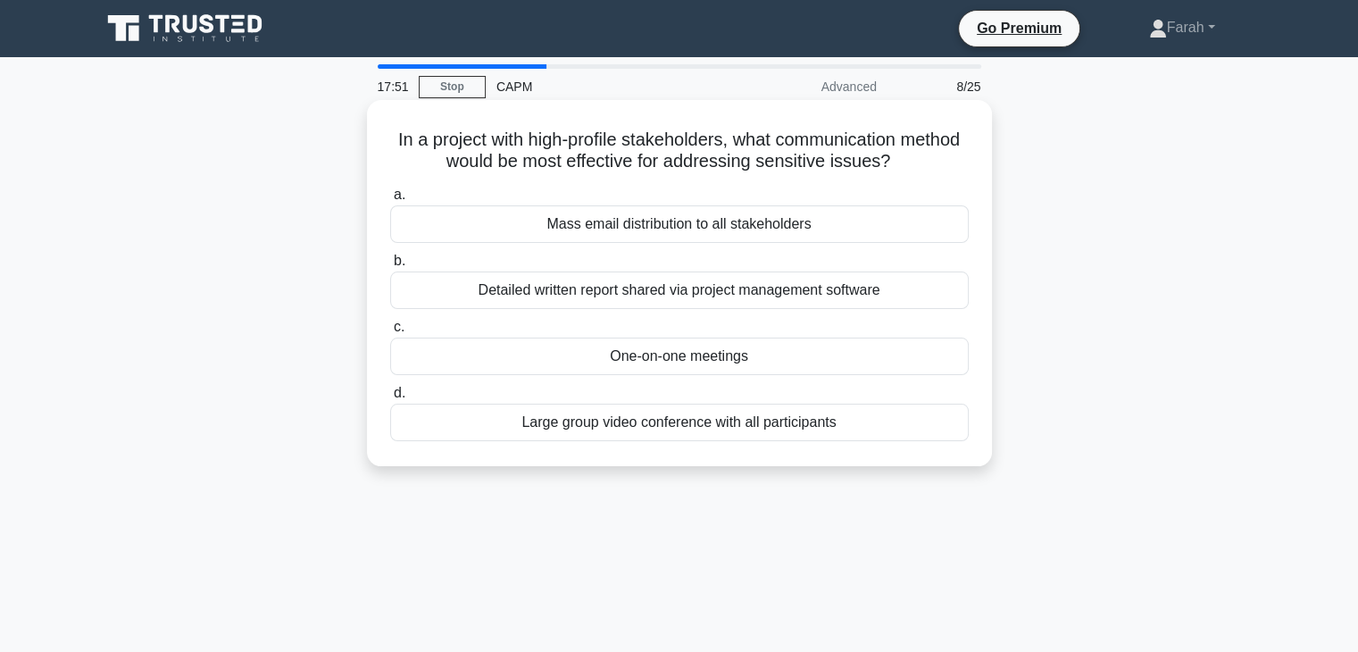
click at [757, 358] on div "One-on-one meetings" at bounding box center [679, 355] width 579 height 37
click at [390, 333] on input "c. One-on-one meetings" at bounding box center [390, 327] width 0 height 12
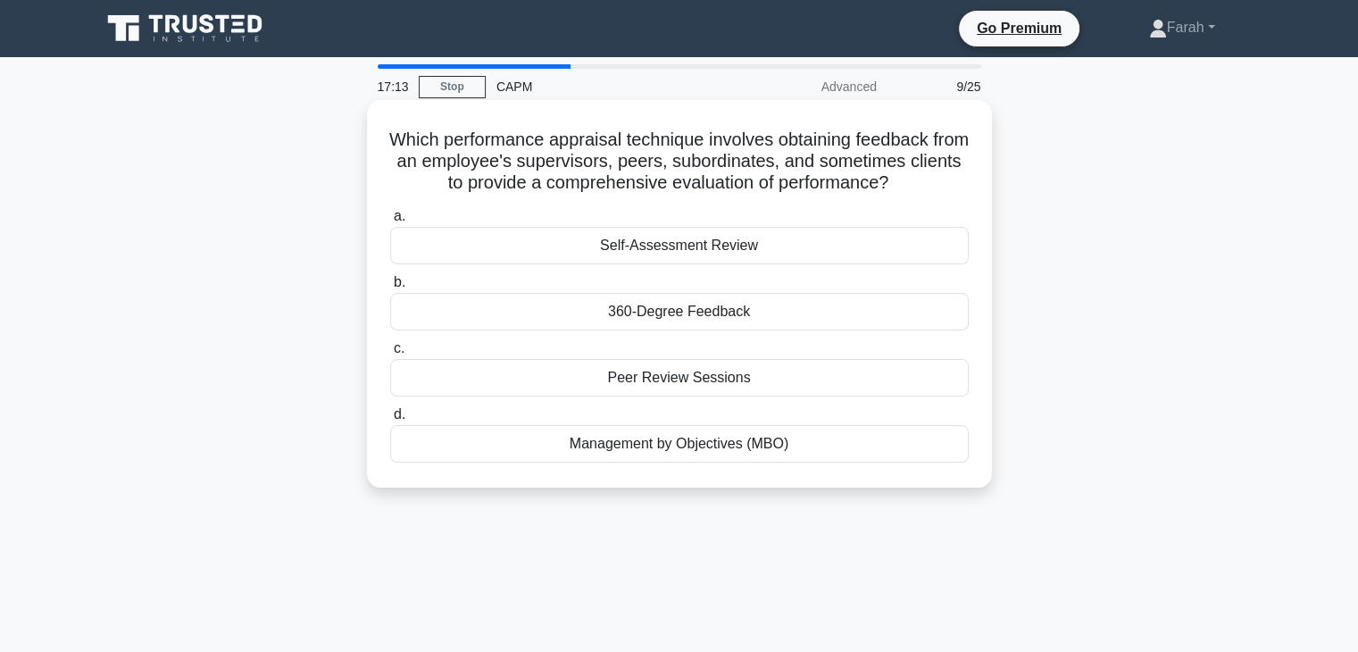
click at [753, 319] on div "360-Degree Feedback" at bounding box center [679, 311] width 579 height 37
click at [390, 288] on input "b. 360-Degree Feedback" at bounding box center [390, 283] width 0 height 12
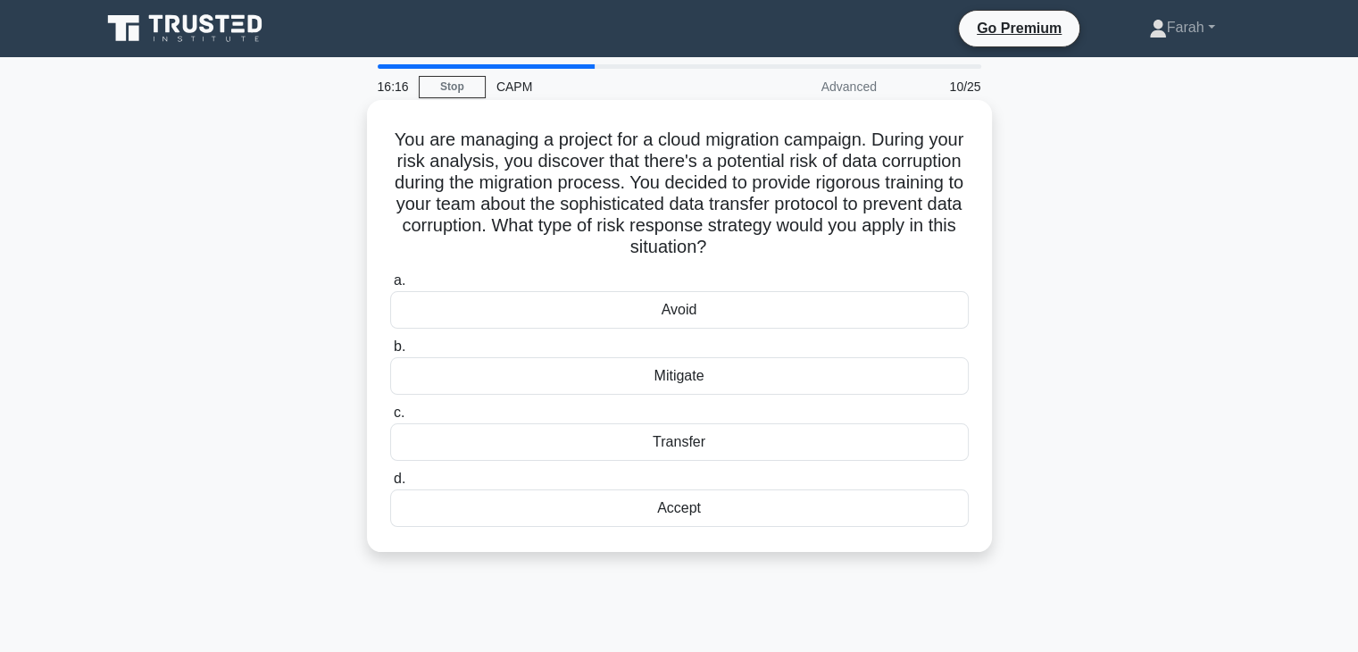
click at [686, 373] on div "Mitigate" at bounding box center [679, 375] width 579 height 37
click at [390, 353] on input "b. Mitigate" at bounding box center [390, 347] width 0 height 12
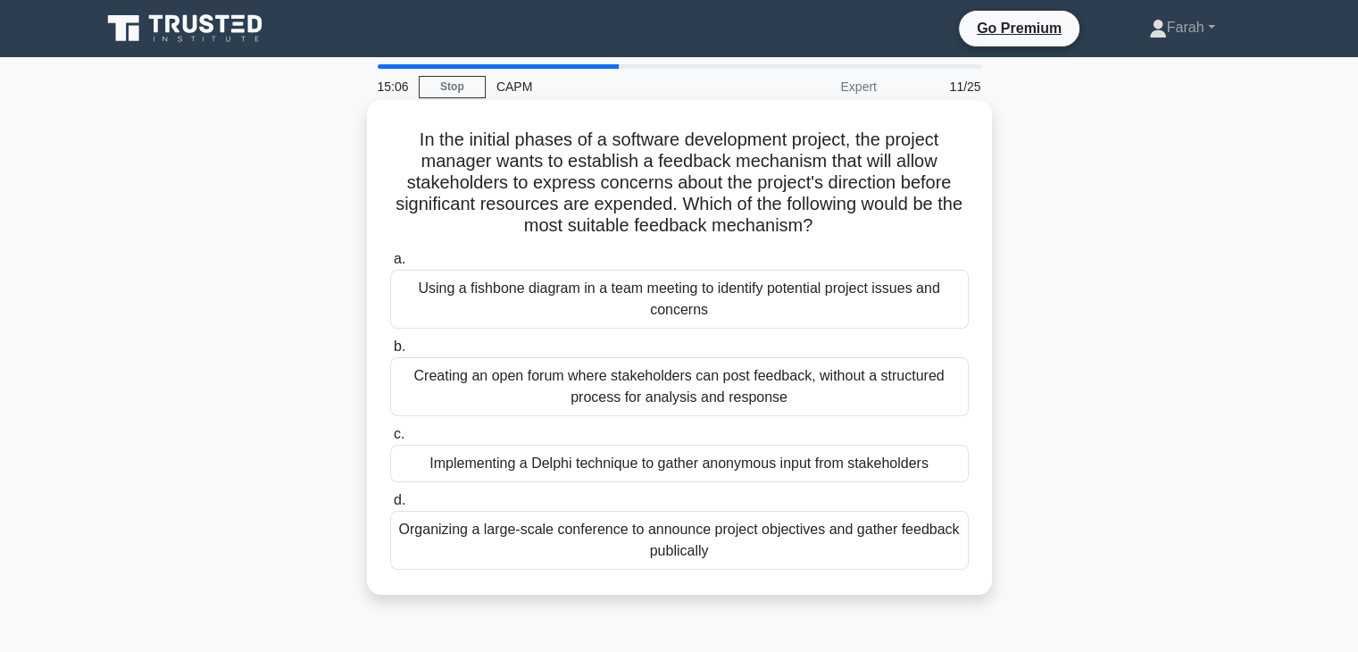
click at [872, 460] on div "Implementing a Delphi technique to gather anonymous input from stakeholders" at bounding box center [679, 463] width 579 height 37
click at [390, 440] on input "c. Implementing a Delphi technique to gather anonymous input from stakeholders" at bounding box center [390, 435] width 0 height 12
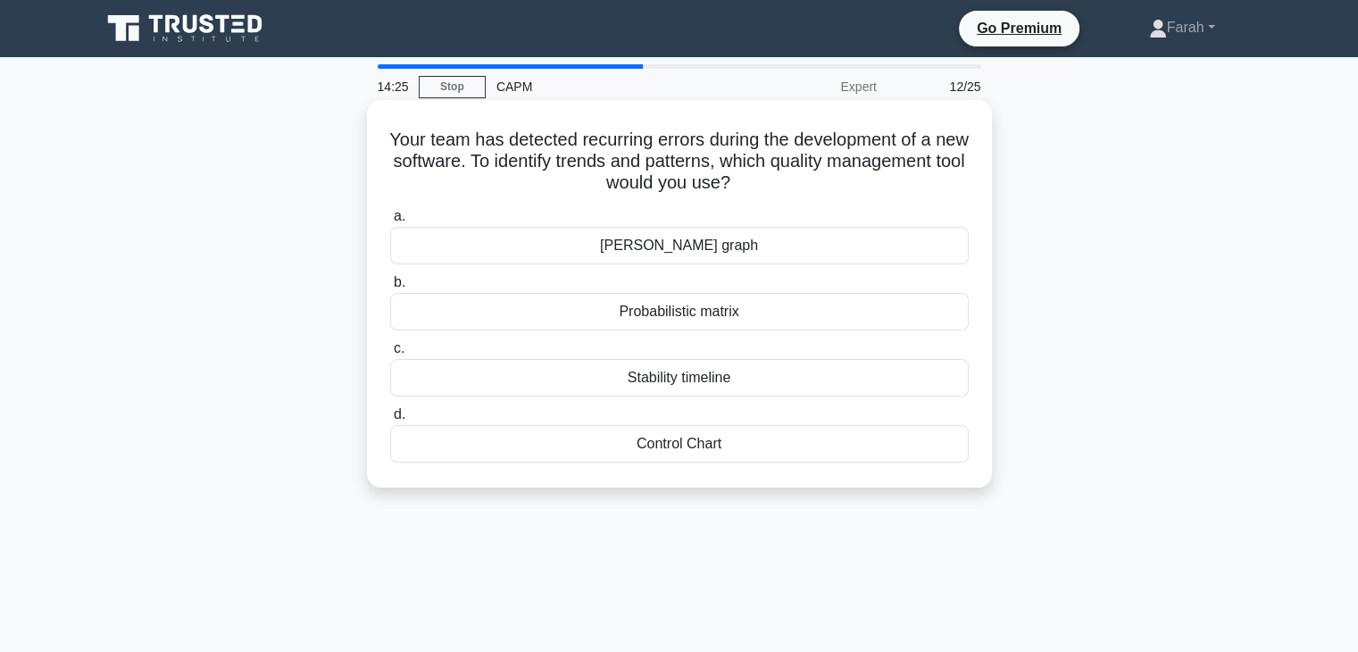
click at [688, 436] on div "Control Chart" at bounding box center [679, 443] width 579 height 37
click at [390, 420] on input "d. Control Chart" at bounding box center [390, 415] width 0 height 12
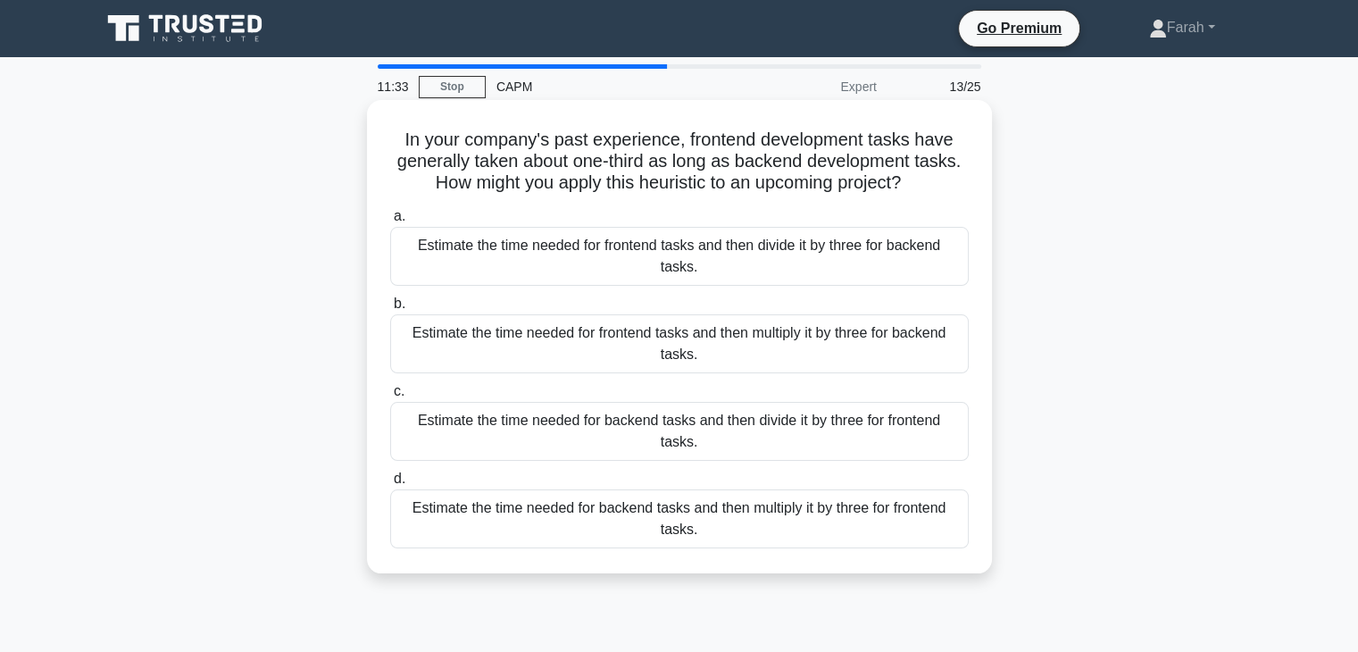
click at [749, 440] on div "Estimate the time needed for backend tasks and then divide it by three for fron…" at bounding box center [679, 431] width 579 height 59
click at [390, 397] on input "c. Estimate the time needed for backend tasks and then divide it by three for f…" at bounding box center [390, 392] width 0 height 12
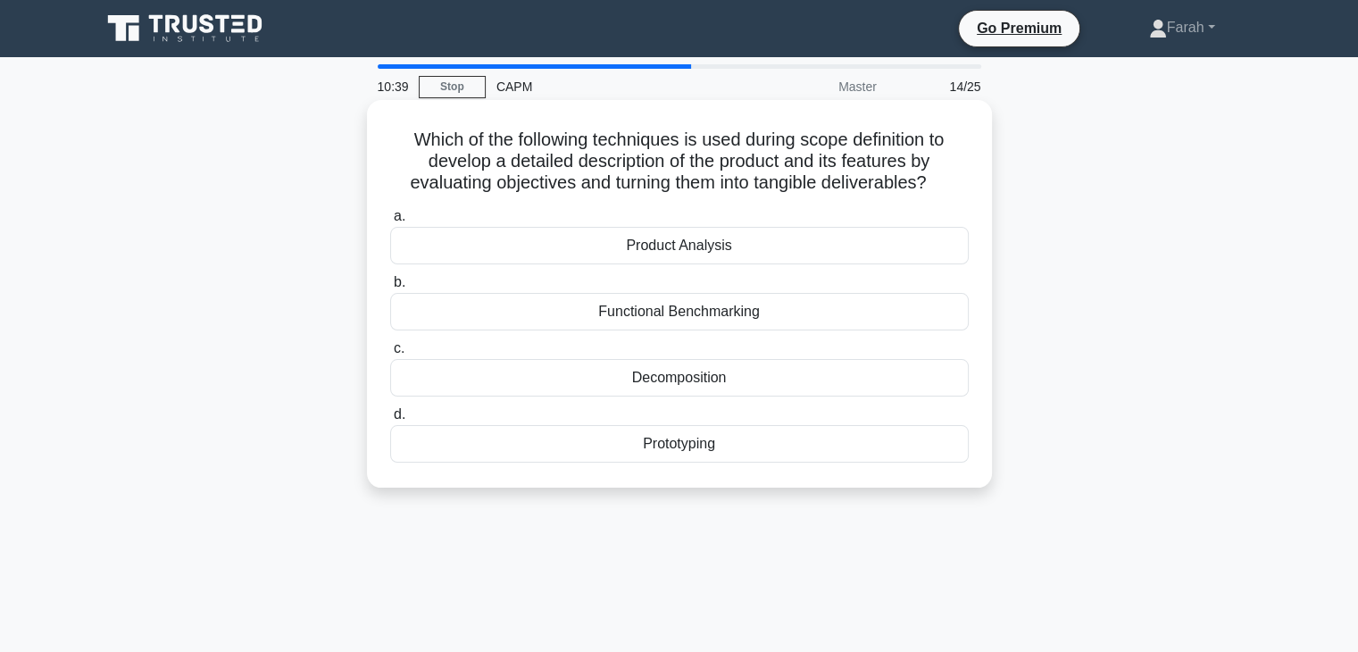
click at [766, 237] on div "Product Analysis" at bounding box center [679, 245] width 579 height 37
click at [390, 222] on input "a. Product Analysis" at bounding box center [390, 217] width 0 height 12
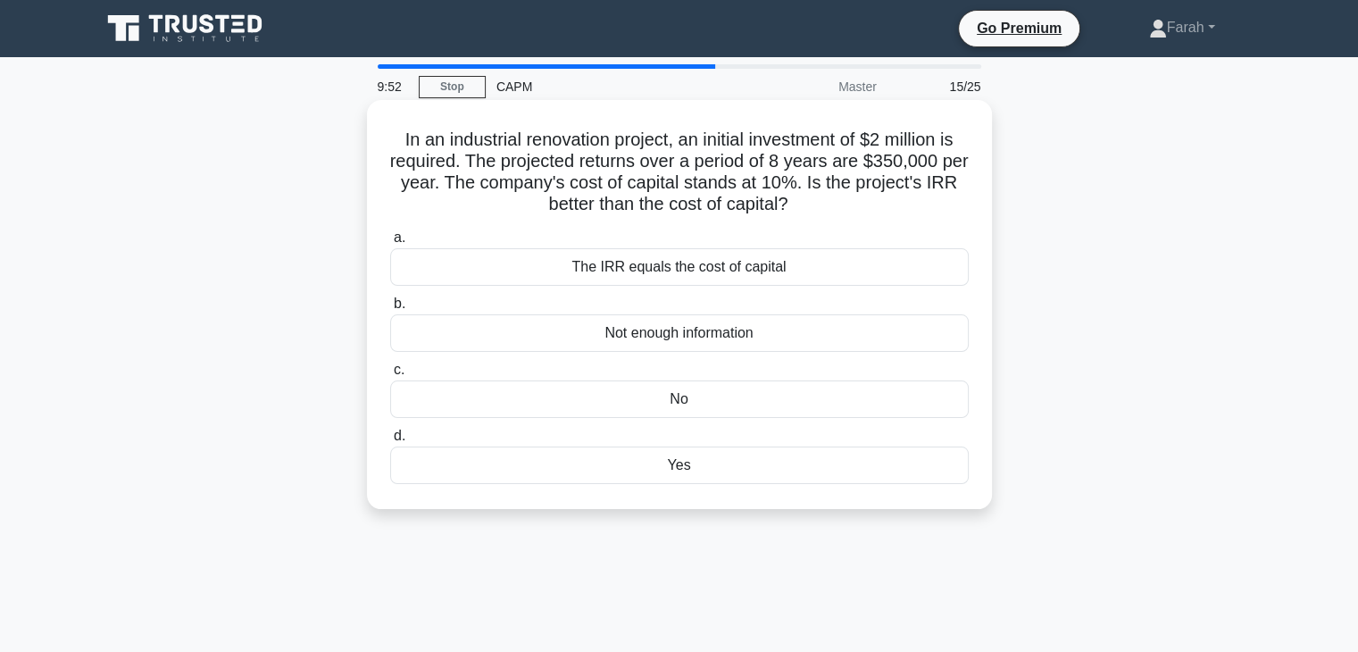
click at [555, 401] on div "No" at bounding box center [679, 398] width 579 height 37
click at [390, 376] on input "c. No" at bounding box center [390, 370] width 0 height 12
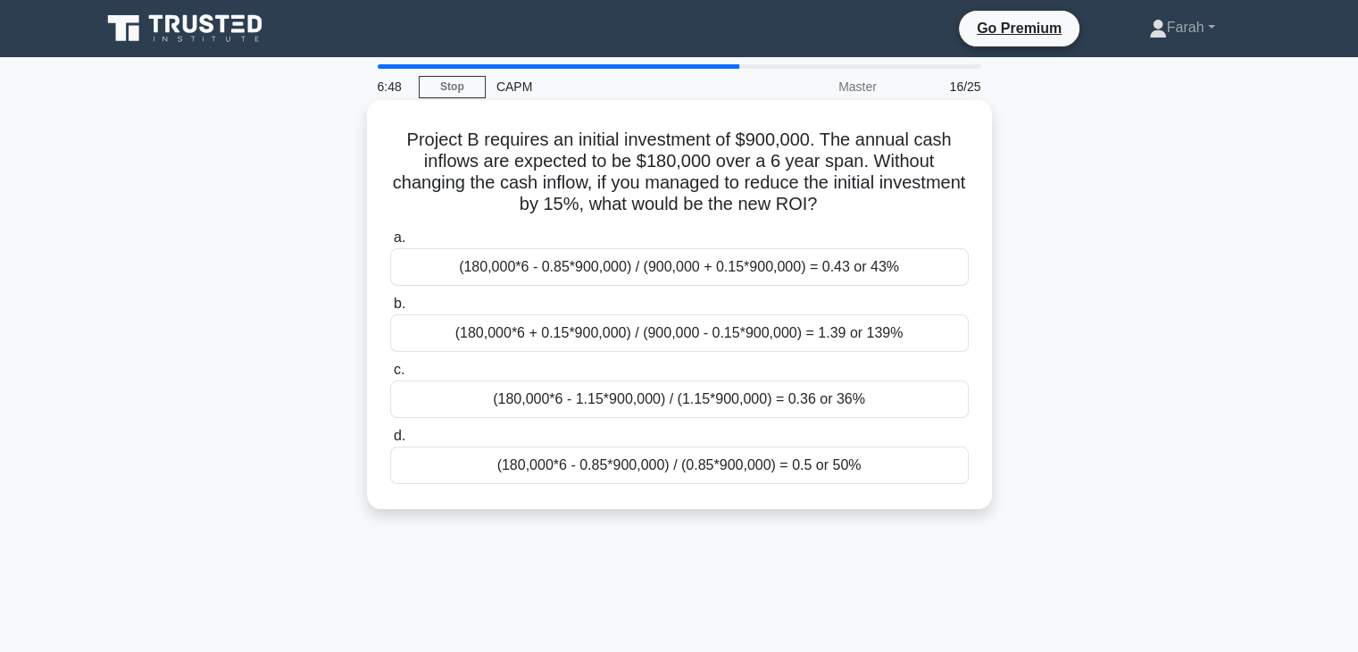
click at [625, 266] on div "(180,000*6 - 0.85*900,000) / (900,000 + 0.15*900,000) = 0.43 or 43%" at bounding box center [679, 266] width 579 height 37
click at [390, 244] on input "a. (180,000*6 - 0.85*900,000) / (900,000 + 0.15*900,000) = 0.43 or 43%" at bounding box center [390, 238] width 0 height 12
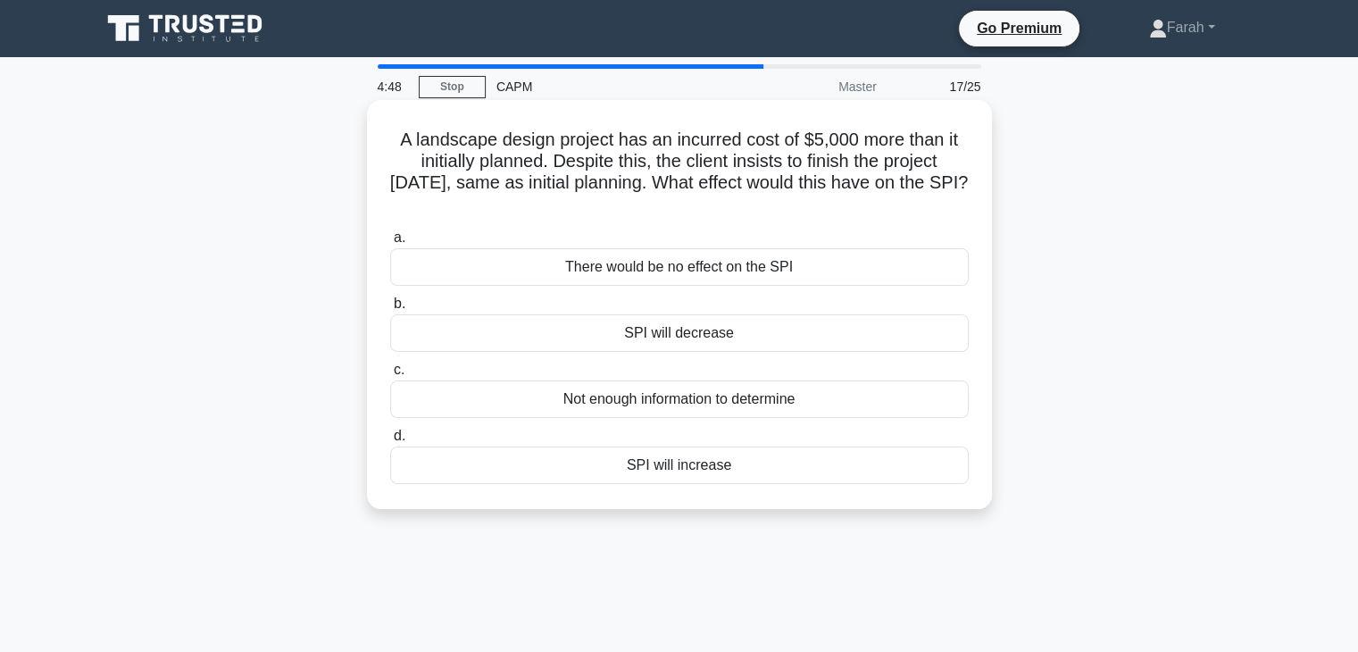
click at [714, 407] on div "Not enough information to determine" at bounding box center [679, 398] width 579 height 37
click at [390, 376] on input "c. Not enough information to determine" at bounding box center [390, 370] width 0 height 12
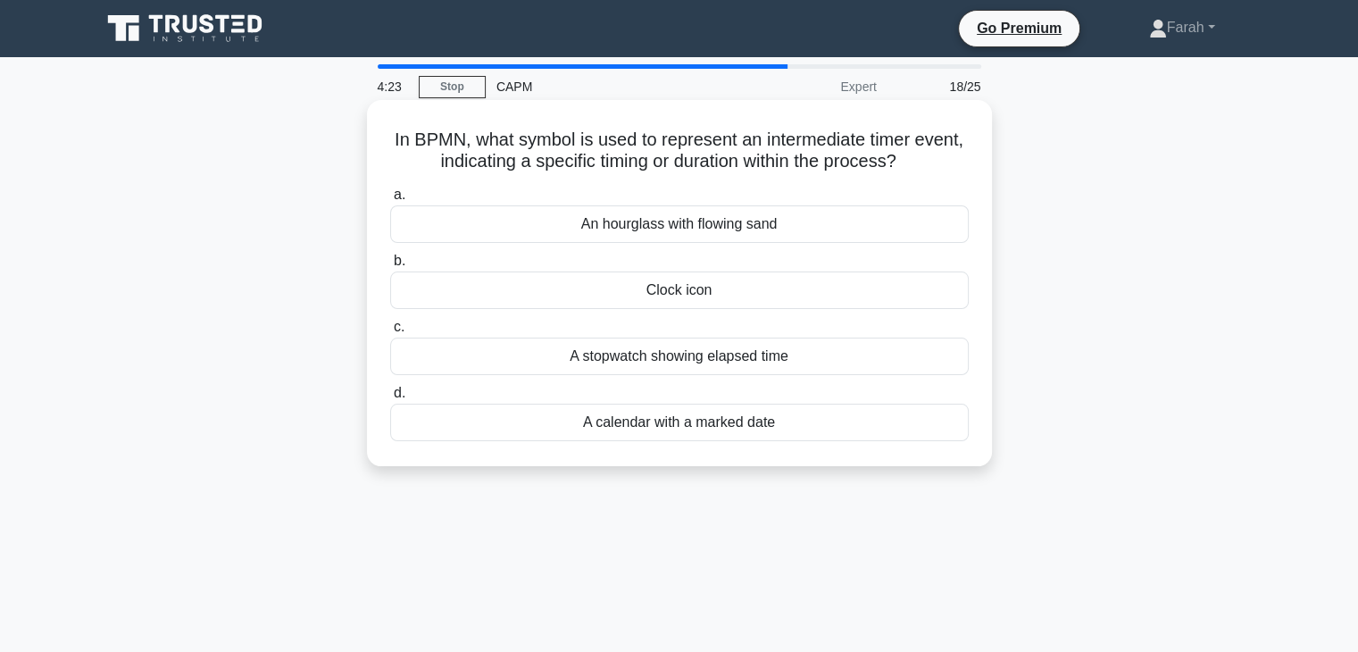
click at [650, 292] on div "Clock icon" at bounding box center [679, 289] width 579 height 37
click at [390, 267] on input "b. Clock icon" at bounding box center [390, 261] width 0 height 12
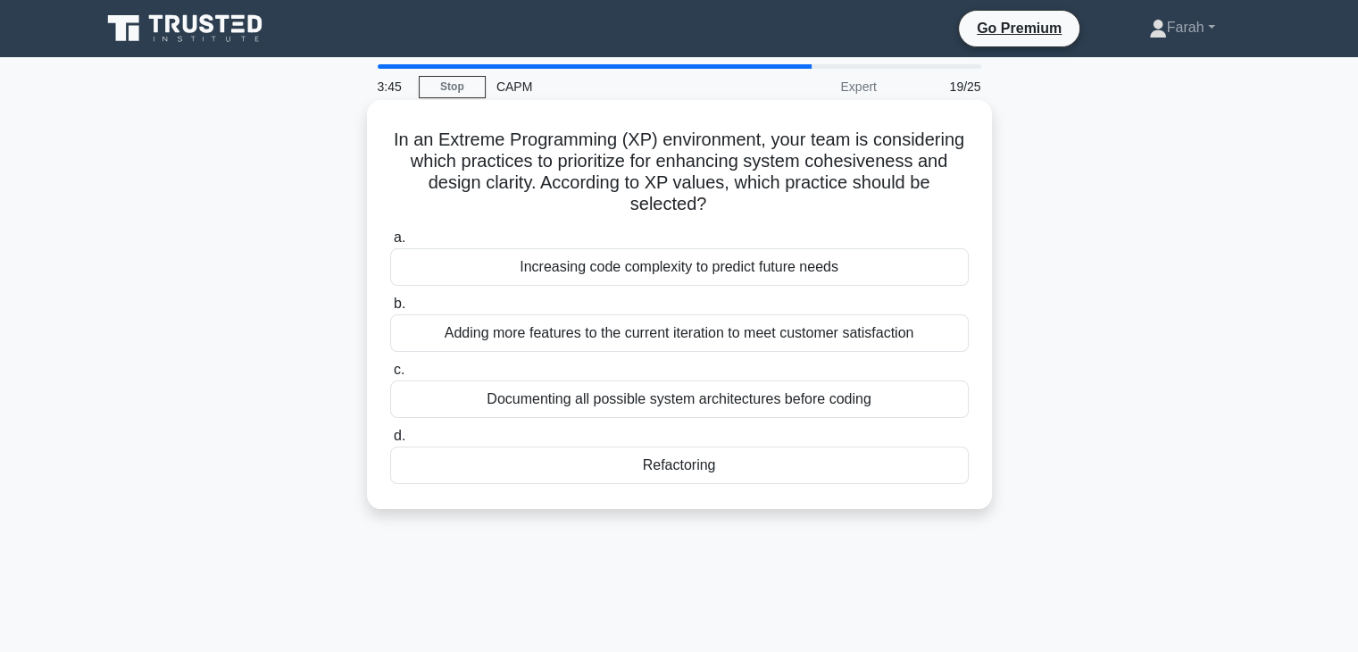
click at [651, 462] on div "Refactoring" at bounding box center [679, 464] width 579 height 37
click at [390, 442] on input "d. Refactoring" at bounding box center [390, 436] width 0 height 12
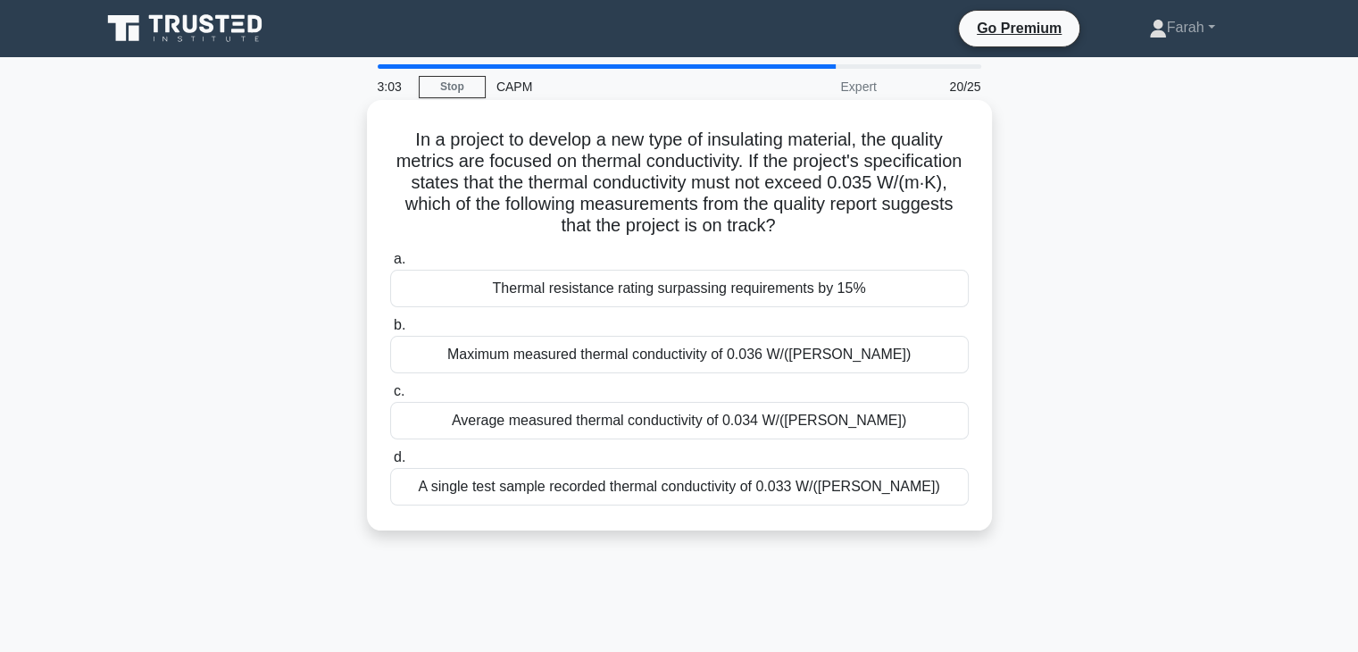
click at [525, 407] on div "Average measured thermal conductivity of 0.034 W/(m·K)" at bounding box center [679, 420] width 579 height 37
click at [390, 397] on input "c. Average measured thermal conductivity of 0.034 W/(m·K)" at bounding box center [390, 392] width 0 height 12
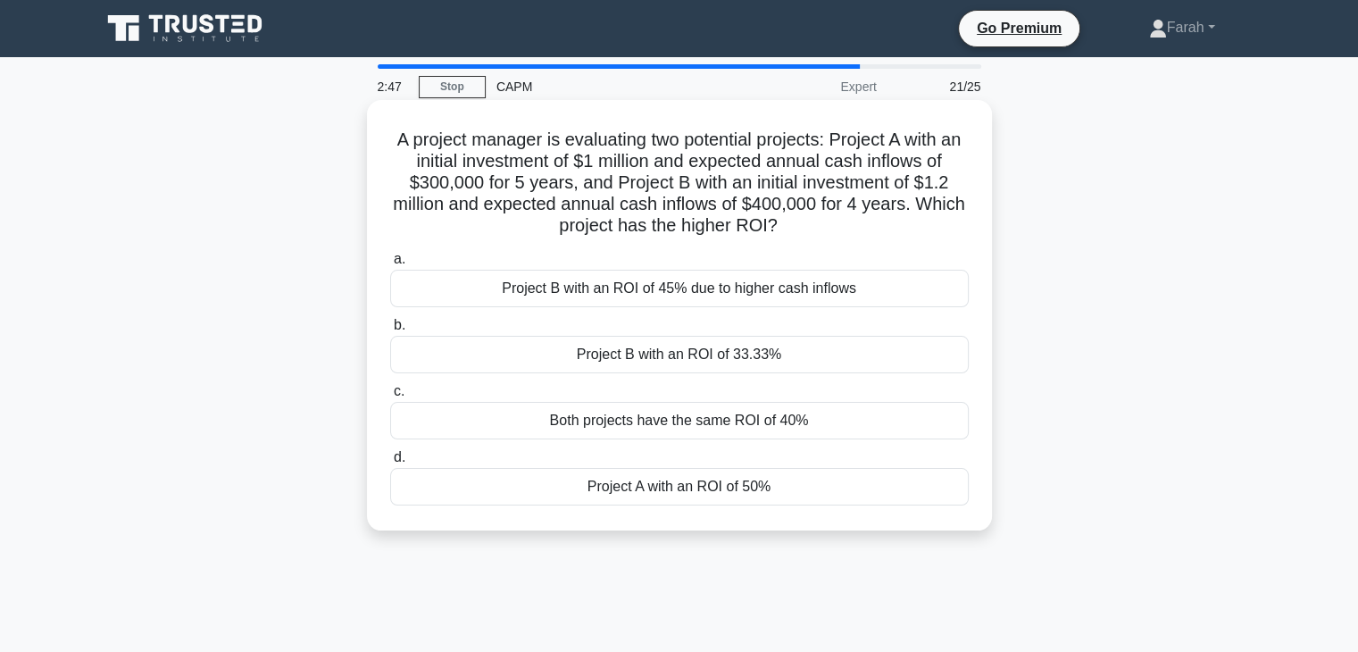
click at [657, 424] on div "Both projects have the same ROI of 40%" at bounding box center [679, 420] width 579 height 37
click at [390, 397] on input "c. Both projects have the same ROI of 40%" at bounding box center [390, 392] width 0 height 12
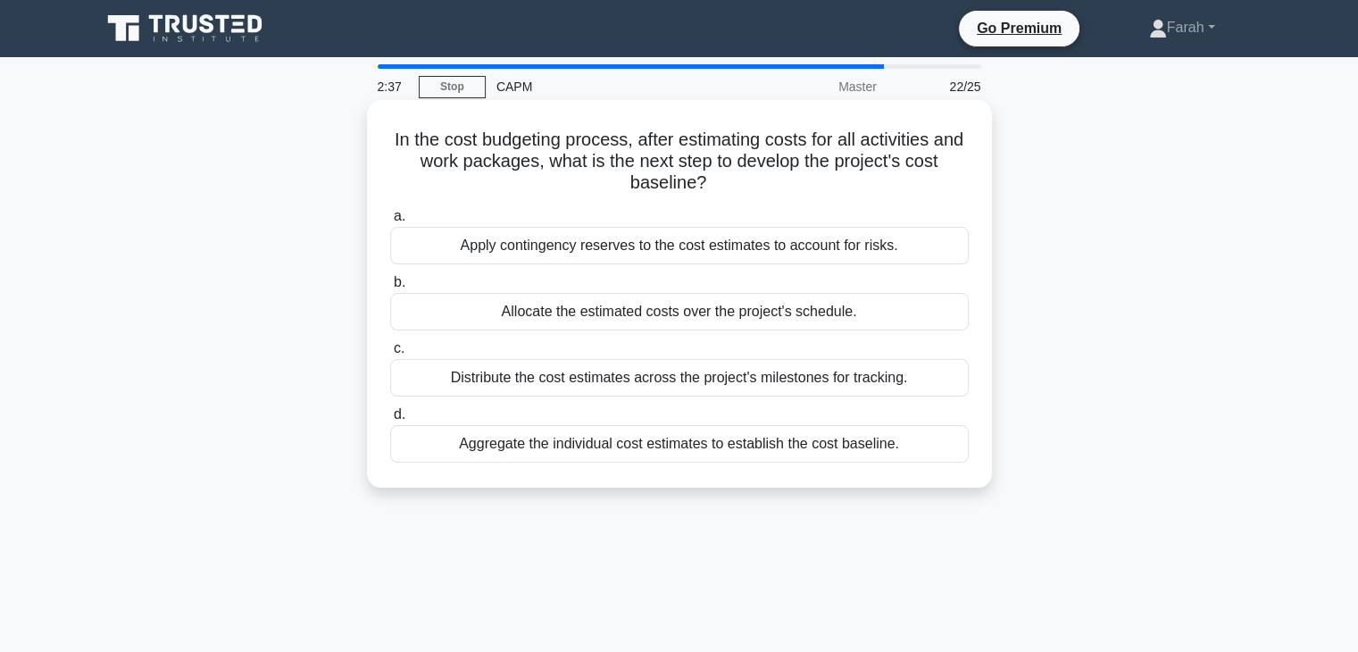
click at [626, 315] on div "Allocate the estimated costs over the project's schedule." at bounding box center [679, 311] width 579 height 37
click at [390, 288] on input "b. Allocate the estimated costs over the project's schedule." at bounding box center [390, 283] width 0 height 12
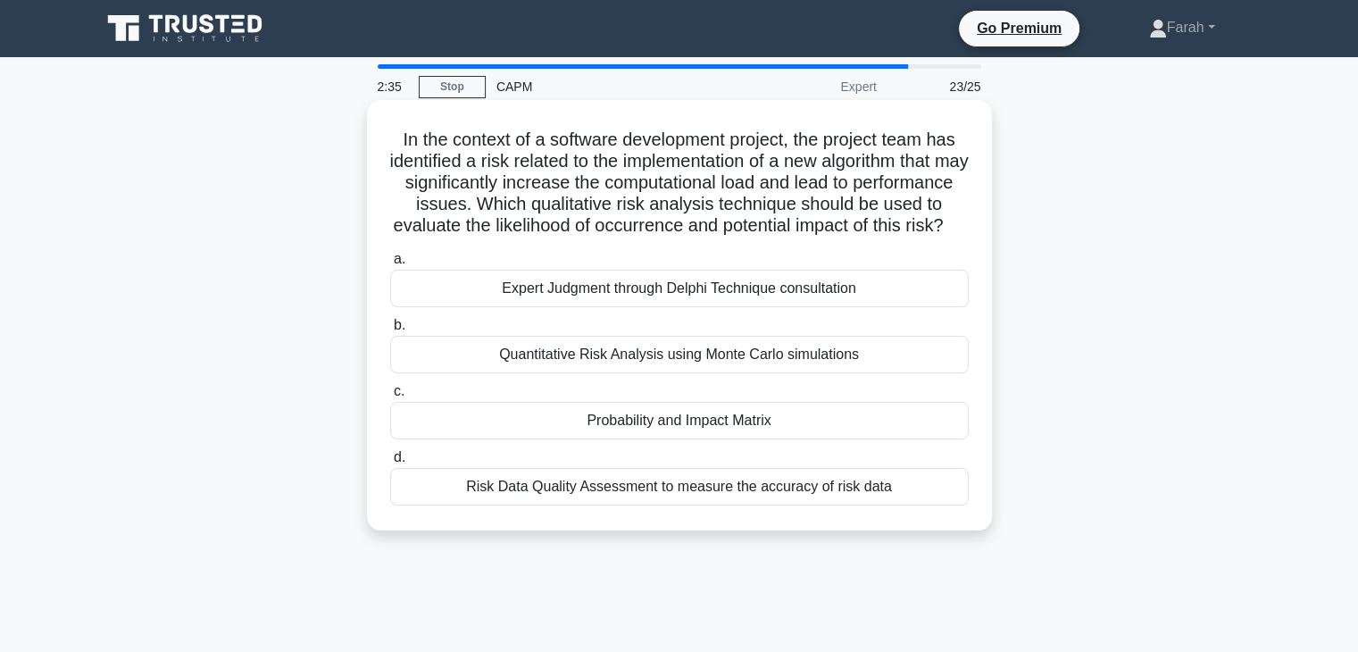
click at [612, 373] on div "Quantitative Risk Analysis using Monte Carlo simulations" at bounding box center [679, 354] width 579 height 37
click at [390, 331] on input "b. Quantitative Risk Analysis using Monte Carlo simulations" at bounding box center [390, 326] width 0 height 12
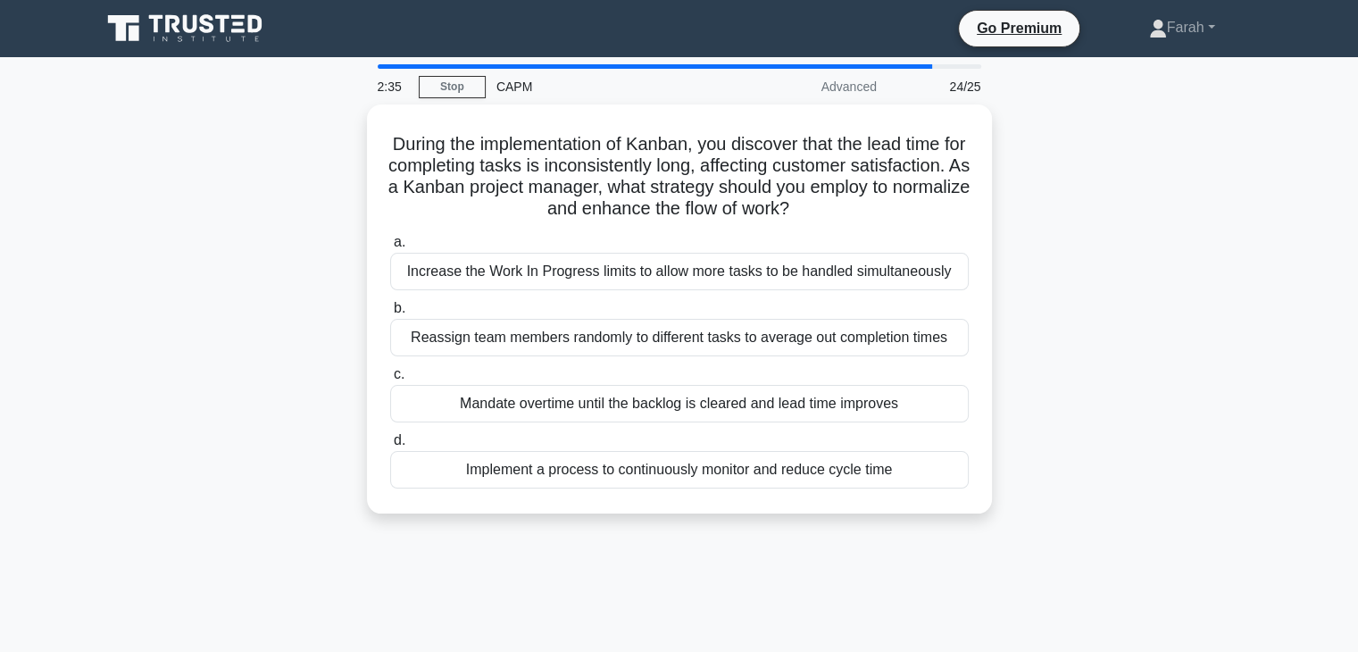
click at [612, 385] on div "Mandate overtime until the backlog is cleared and lead time improves" at bounding box center [679, 403] width 579 height 37
click at [390, 380] on input "c. Mandate overtime until the backlog is cleared and lead time improves" at bounding box center [390, 375] width 0 height 12
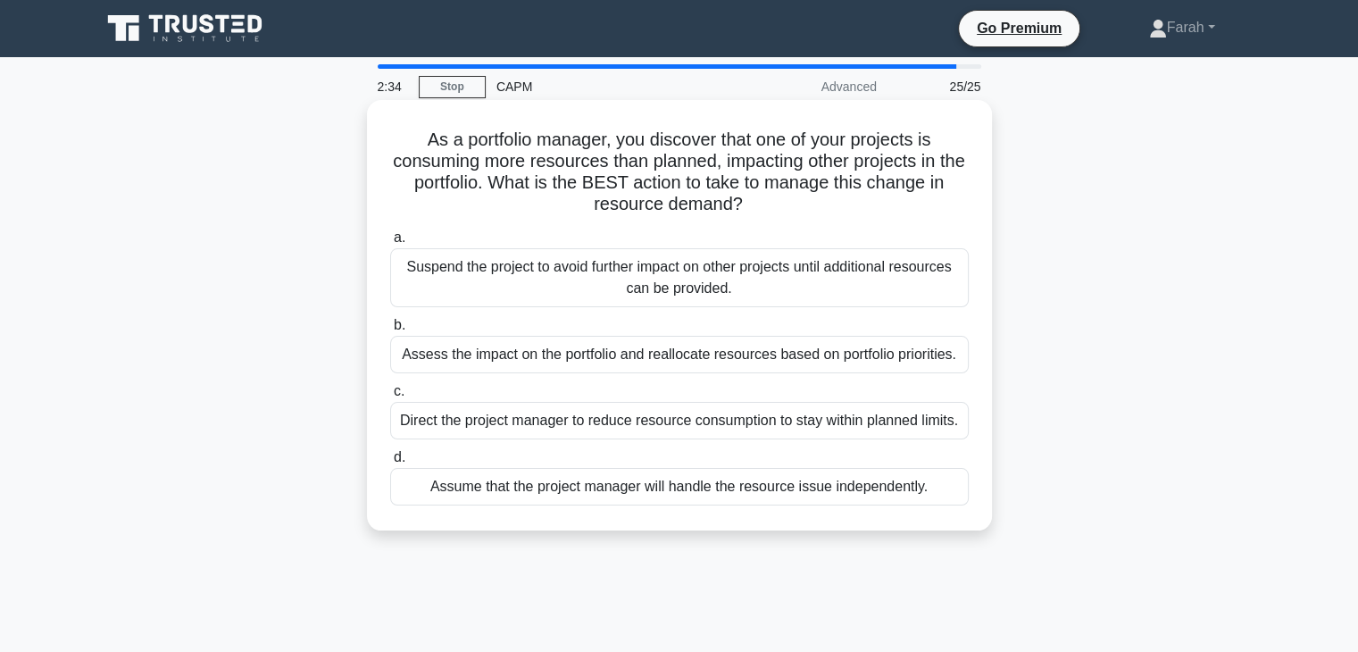
click at [604, 405] on div "Direct the project manager to reduce resource consumption to stay within planne…" at bounding box center [679, 420] width 579 height 37
click at [589, 290] on div "Suspend the project to avoid further impact on other projects until additional …" at bounding box center [679, 277] width 579 height 59
click at [390, 244] on input "a. Suspend the project to avoid further impact on other projects until addition…" at bounding box center [390, 238] width 0 height 12
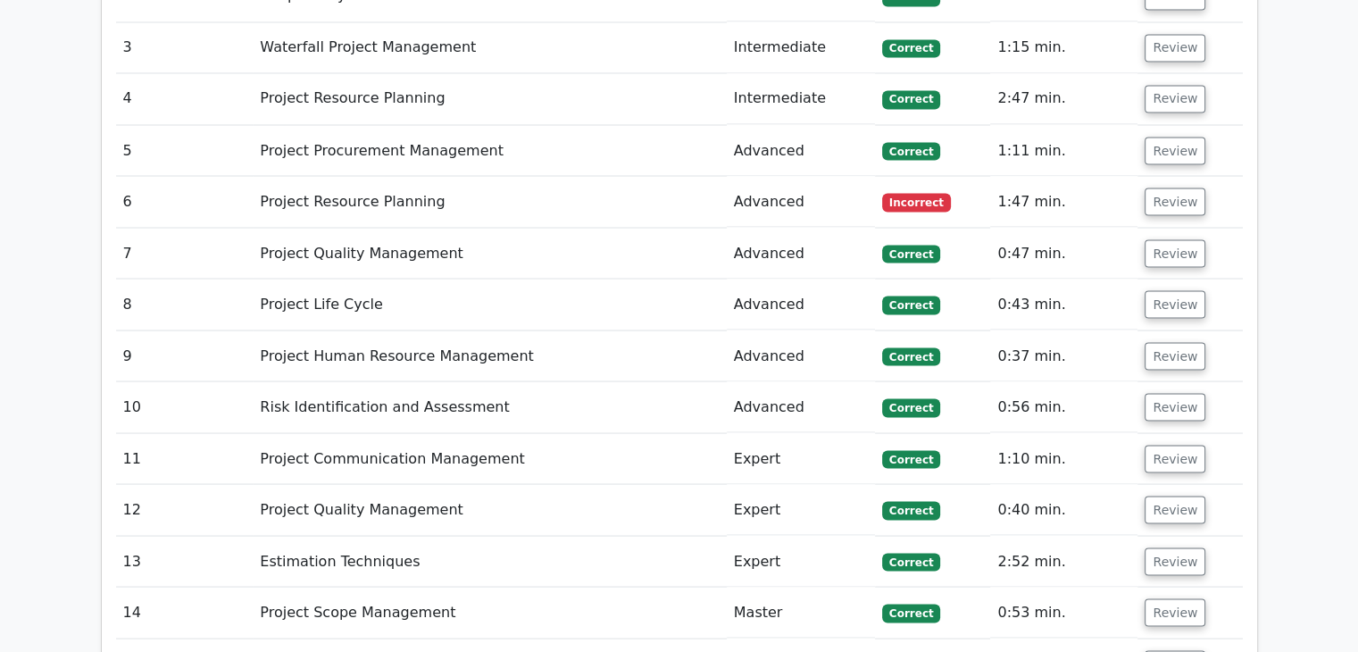
scroll to position [3125, 0]
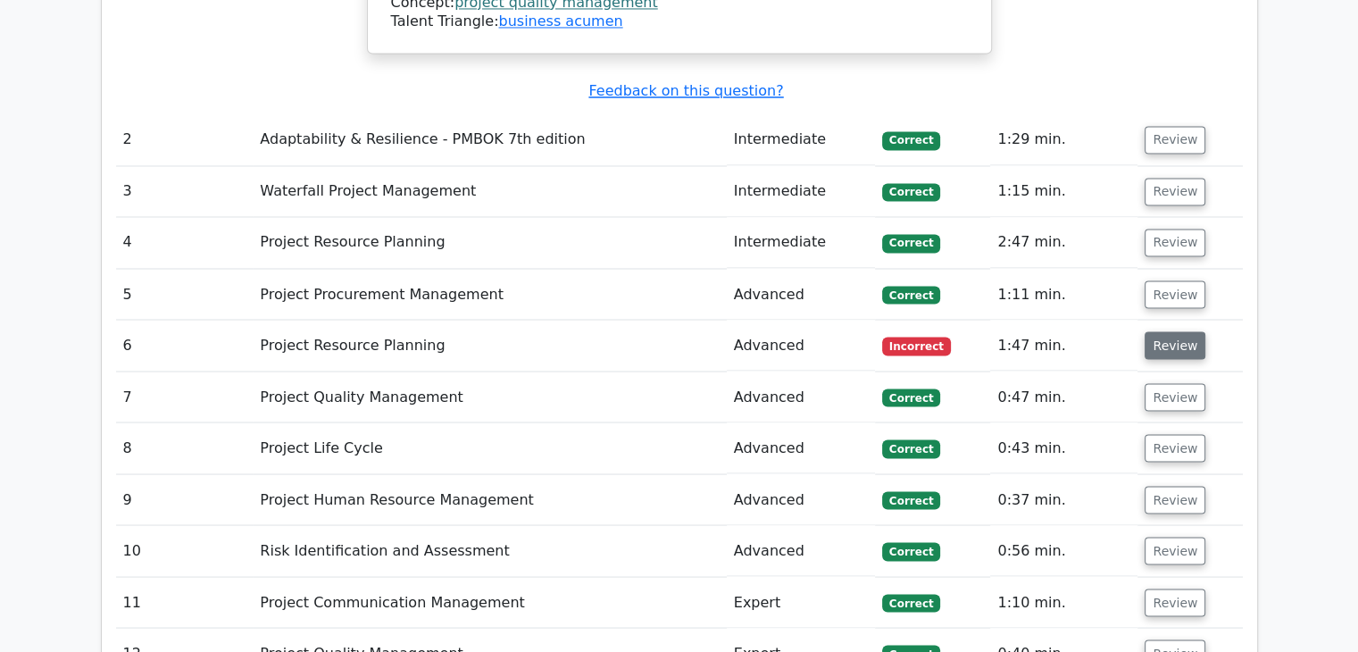
click at [1161, 331] on button "Review" at bounding box center [1175, 345] width 61 height 28
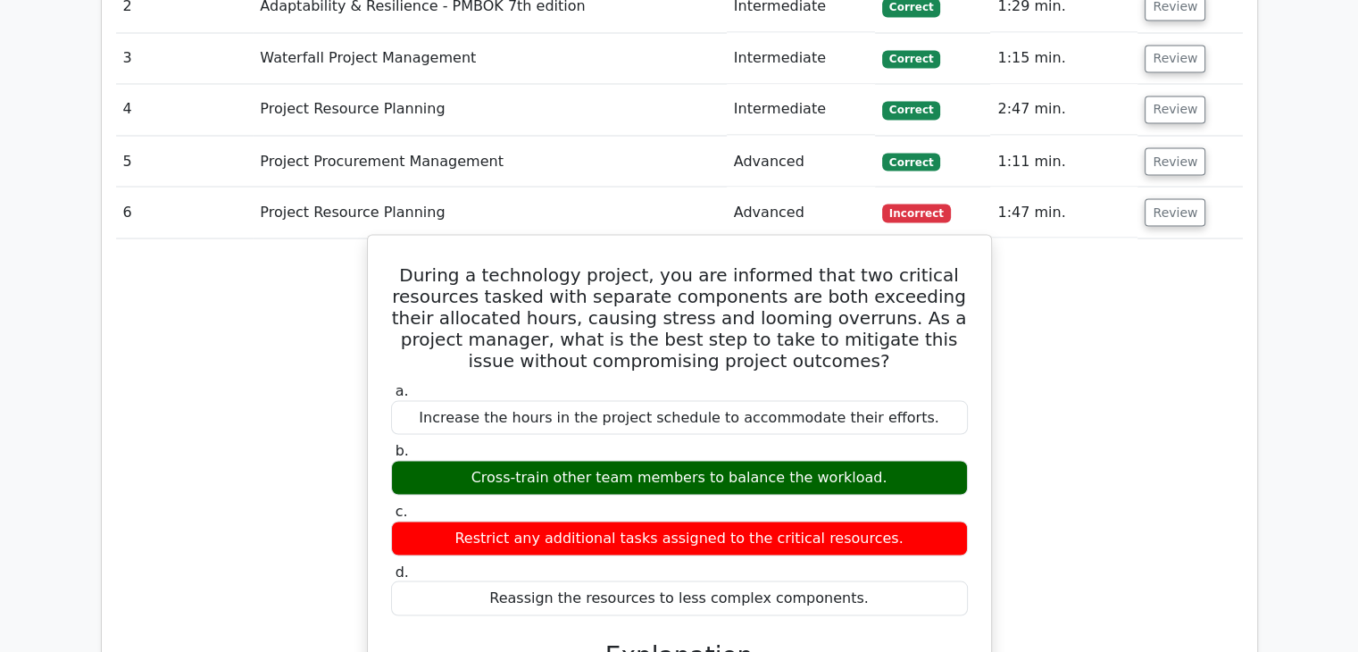
scroll to position [3214, 0]
